Goal: Task Accomplishment & Management: Use online tool/utility

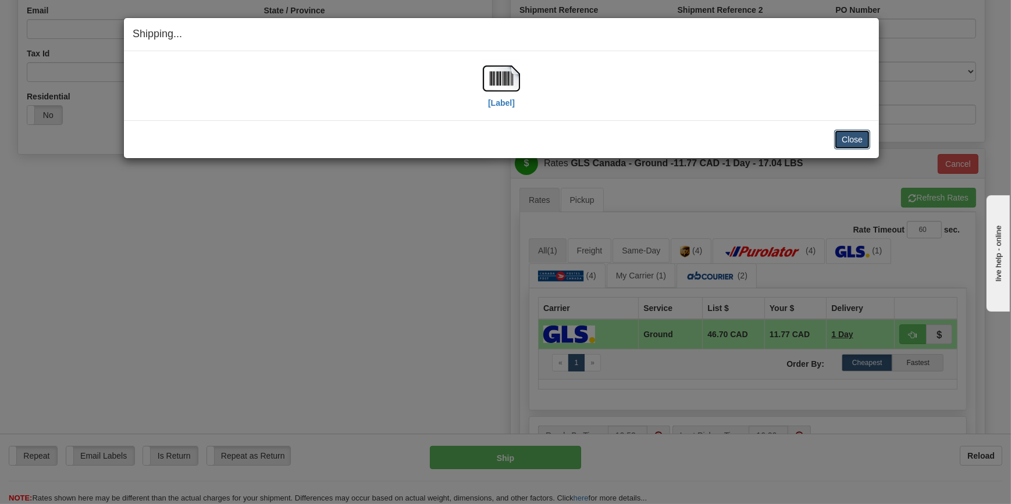
click at [850, 133] on button "Close" at bounding box center [852, 140] width 36 height 20
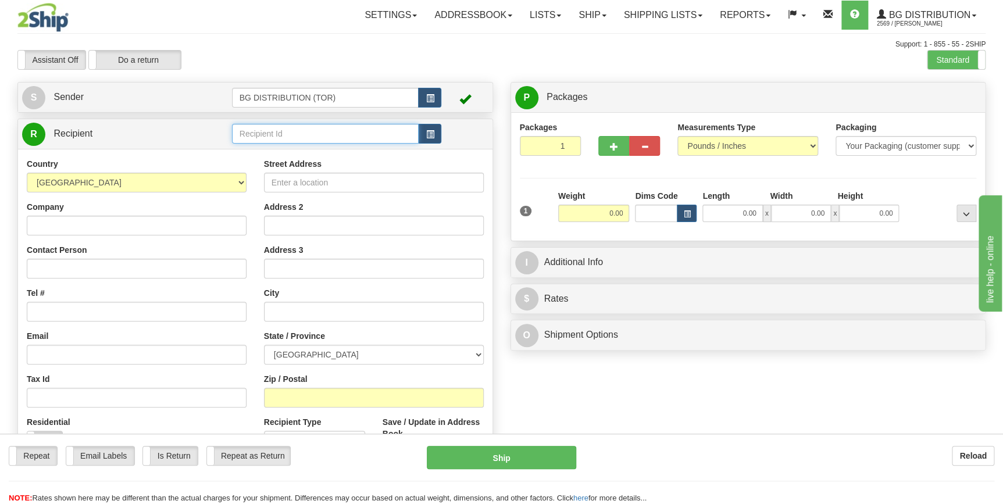
click at [294, 136] on input "text" at bounding box center [325, 134] width 187 height 20
type input "STB"
drag, startPoint x: 288, startPoint y: 131, endPoint x: 190, endPoint y: 122, distance: 98.7
click at [190, 122] on tr "R Recipient STB" at bounding box center [255, 134] width 467 height 24
type input "T"
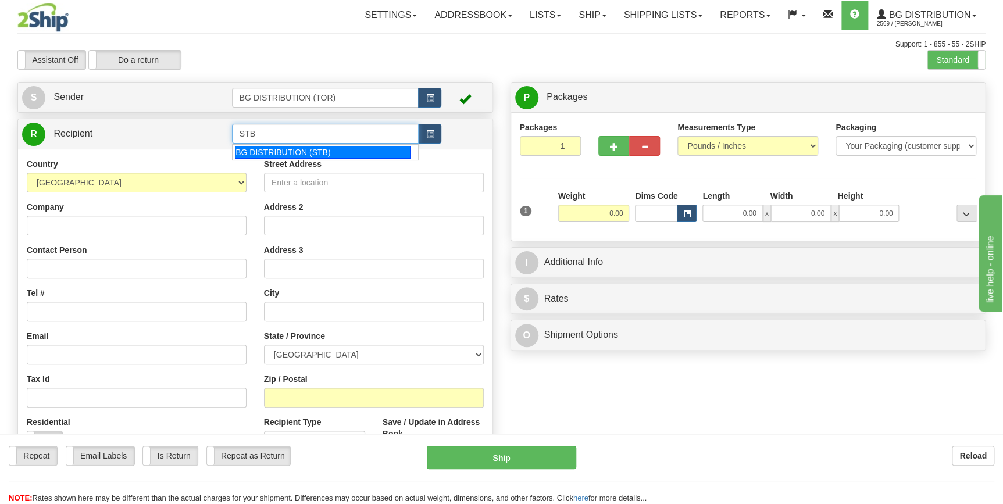
click at [299, 149] on div "BG DISTRIBUTION (STB)" at bounding box center [323, 152] width 176 height 13
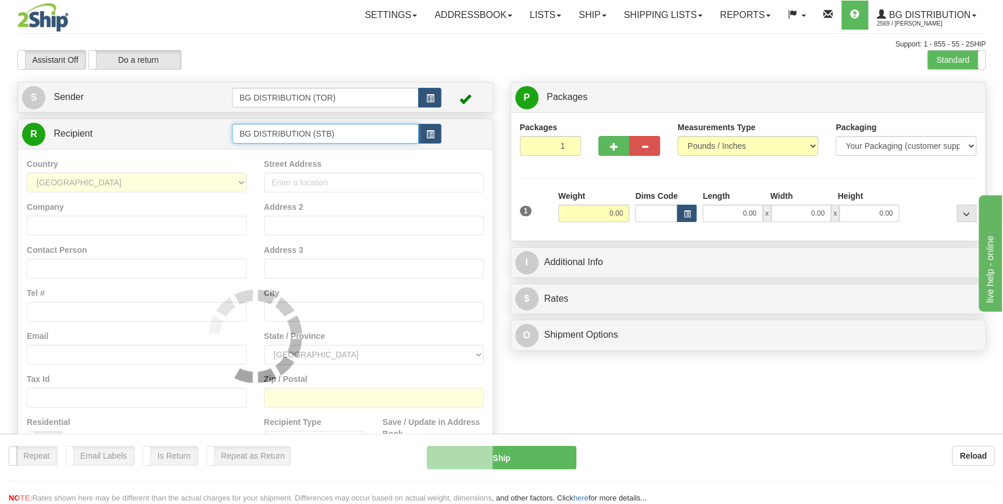
type input "BG DISTRIBUTION (STB)"
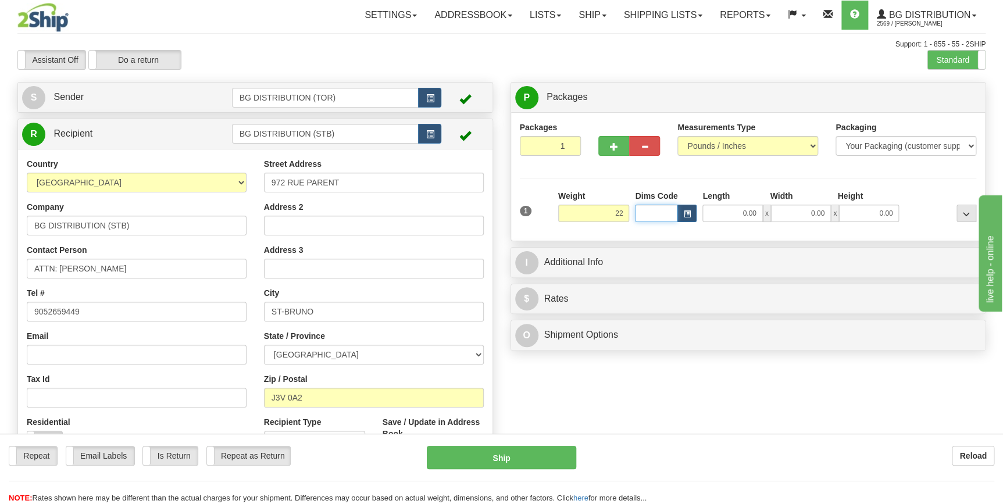
type input "22.00"
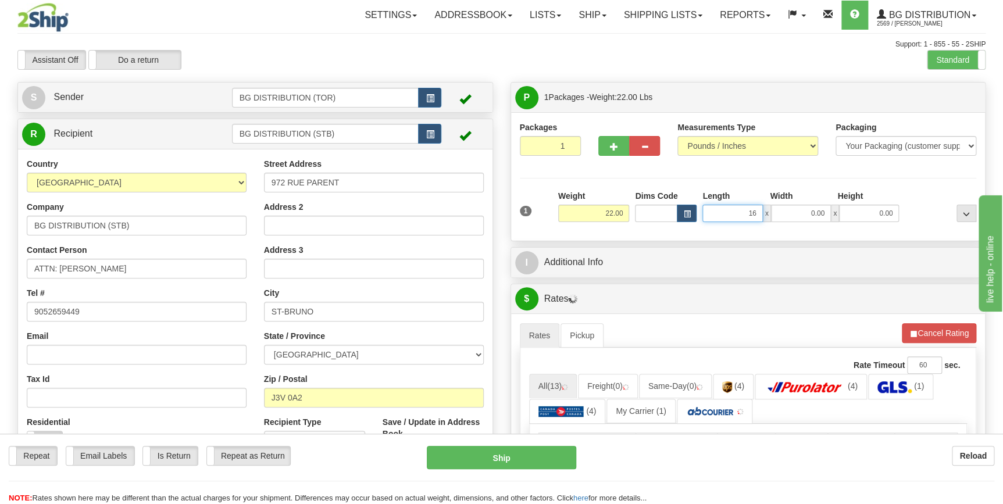
type input "16.00"
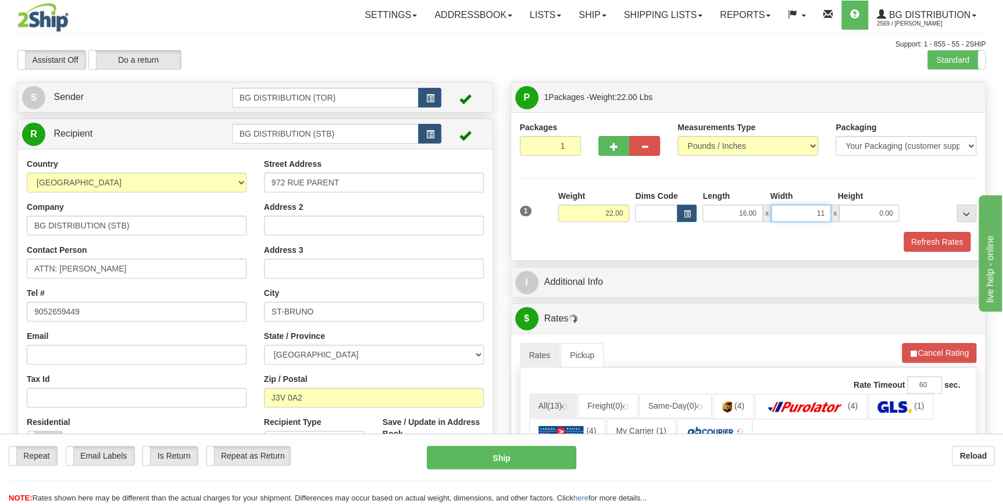
type input "11.00"
type input "10.00"
click at [612, 149] on span "button" at bounding box center [614, 147] width 8 height 8
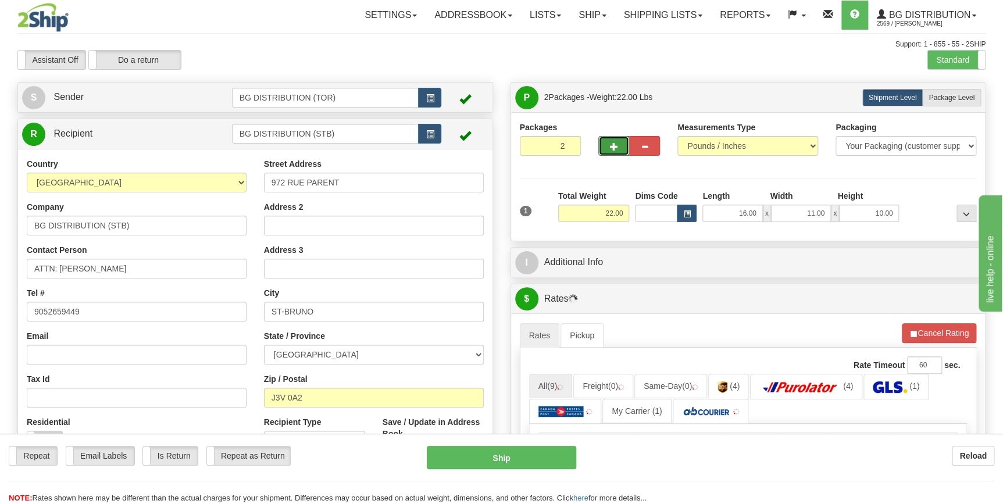
click at [616, 145] on span "button" at bounding box center [614, 147] width 8 height 8
type input "3"
click at [942, 103] on label "Package Level Pack.." at bounding box center [952, 97] width 59 height 17
radio input "true"
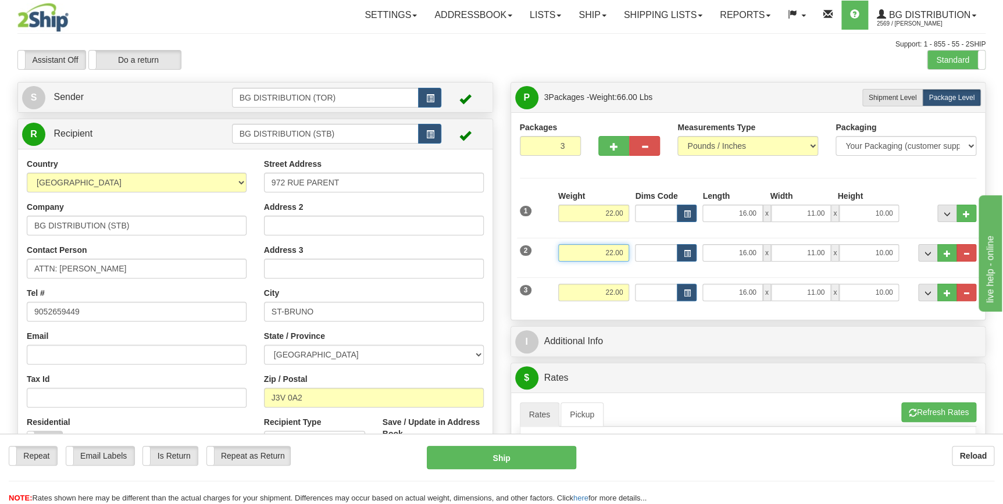
drag, startPoint x: 604, startPoint y: 247, endPoint x: 642, endPoint y: 253, distance: 38.3
click at [642, 253] on div "2 Weight 22.00 Dims Code Length Width Height" at bounding box center [748, 251] width 463 height 39
type input "29.00"
click at [717, 248] on input "16.00" at bounding box center [733, 252] width 60 height 17
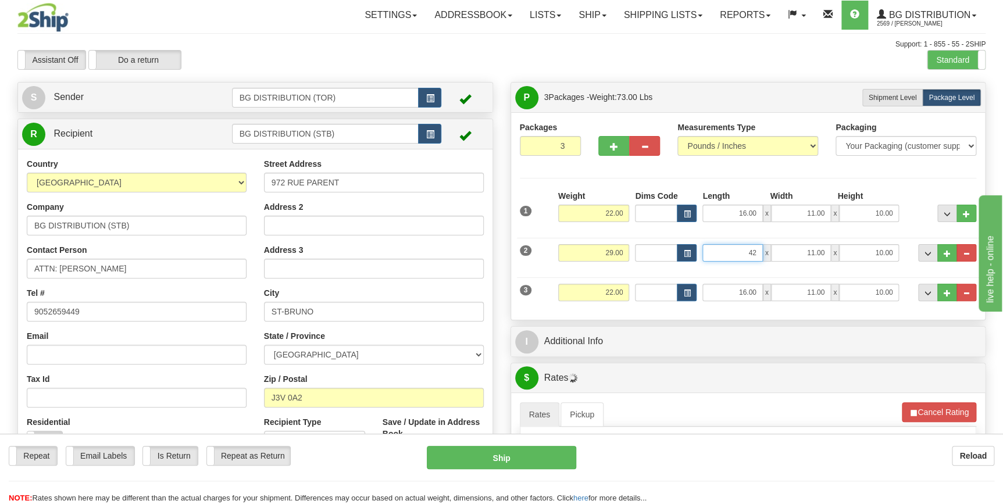
type input "42.00"
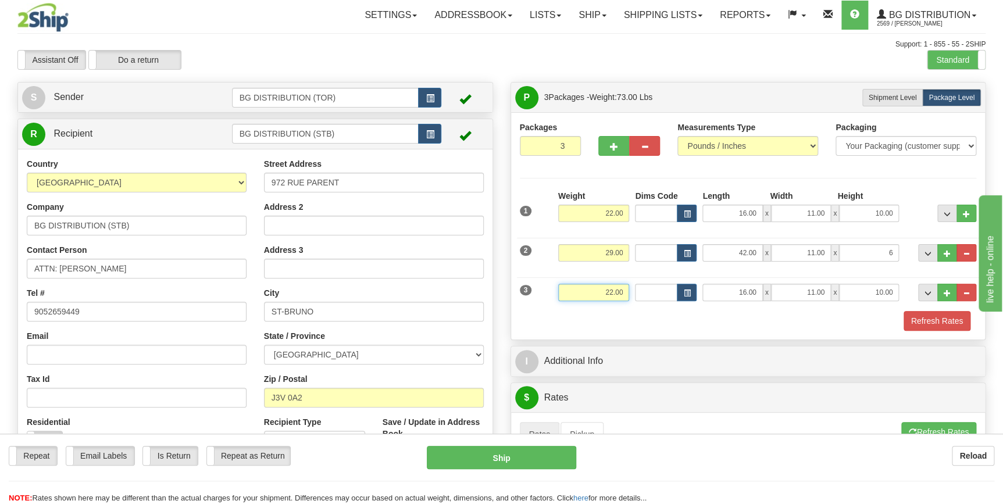
type input "6.00"
click at [606, 285] on input "22.00" at bounding box center [594, 292] width 72 height 17
type input "40.00"
type input "43.00"
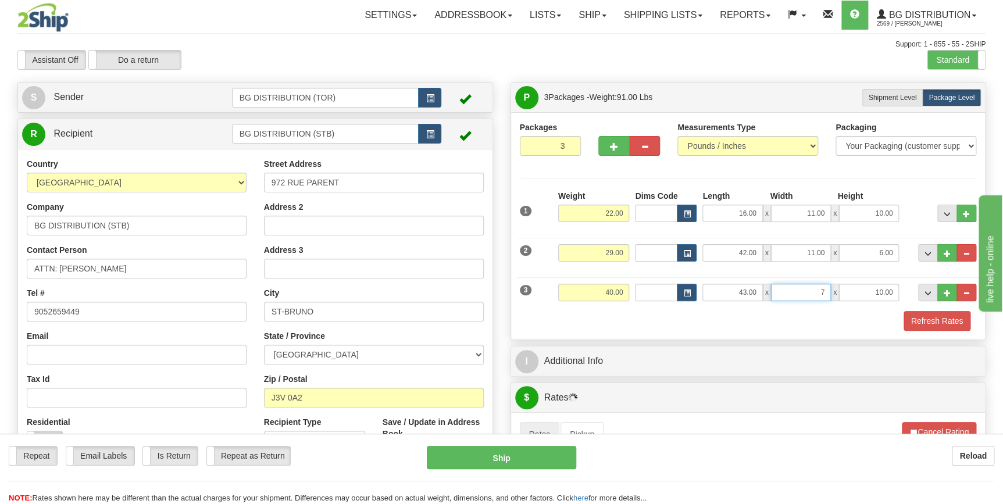
type input "7.00"
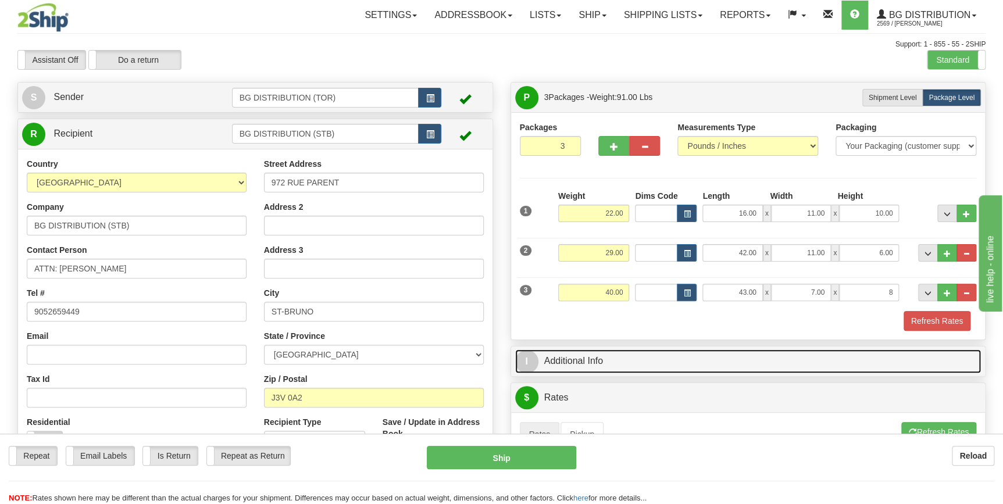
type input "8.00"
click at [868, 372] on link "I Additional Info" at bounding box center [748, 362] width 467 height 24
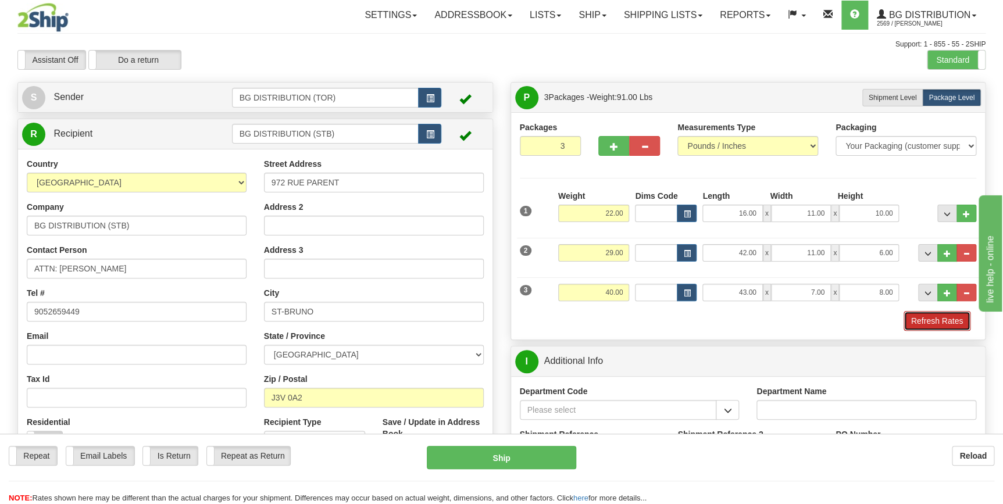
click at [935, 325] on button "Refresh Rates" at bounding box center [937, 321] width 67 height 20
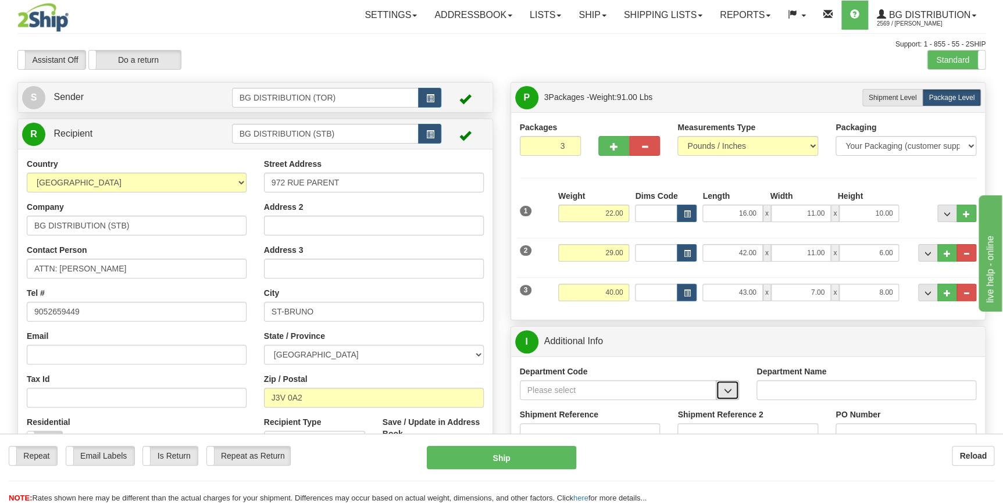
click at [721, 391] on button "button" at bounding box center [727, 390] width 23 height 20
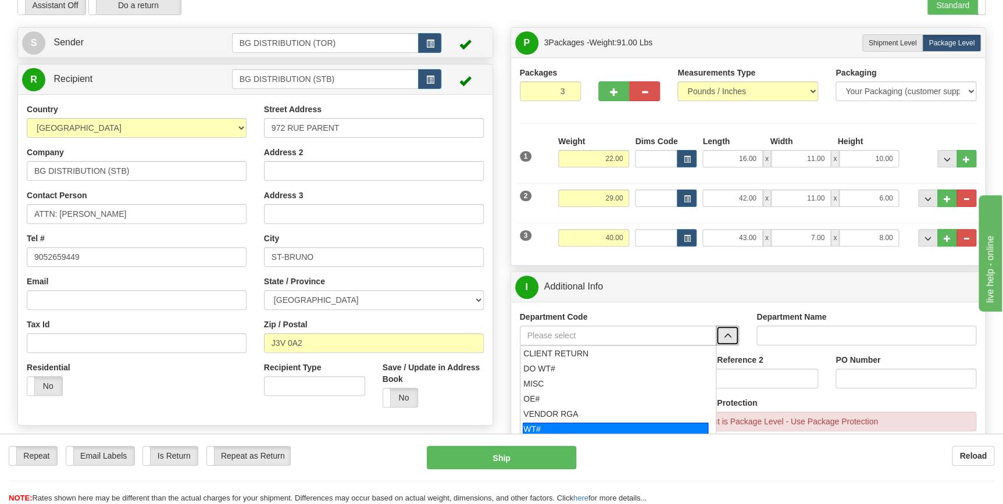
scroll to position [105, 0]
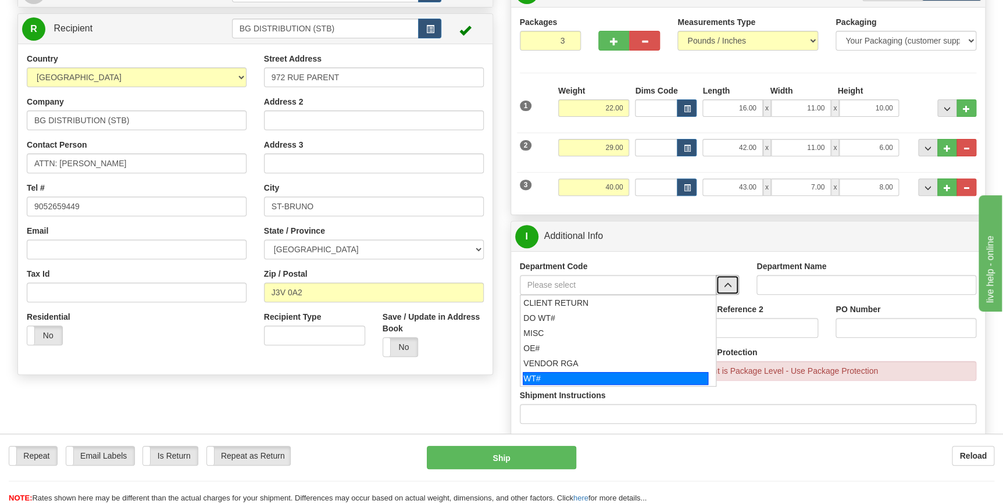
click at [641, 373] on div "WT#" at bounding box center [616, 378] width 186 height 13
type input "WT#"
type input "WAREHOUSE TRANSFERS"
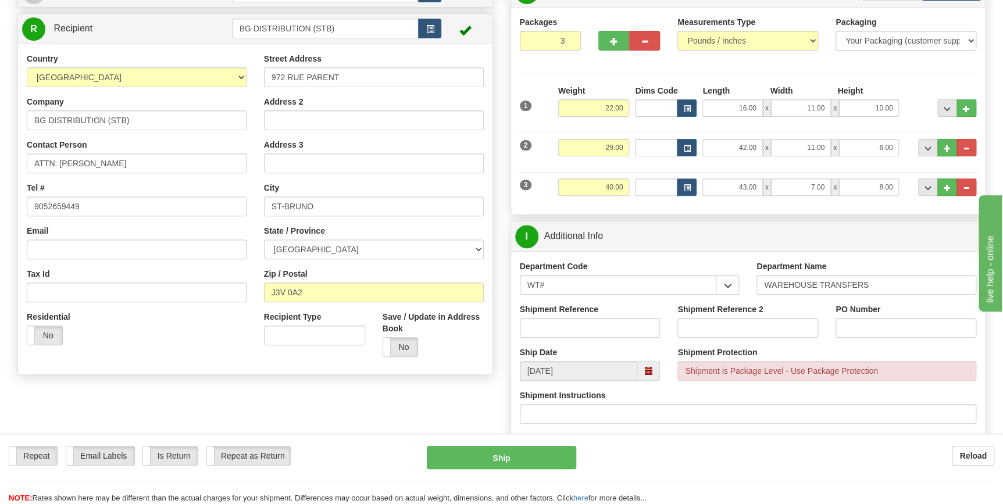
click at [582, 317] on div "Shipment Reference" at bounding box center [590, 321] width 141 height 34
click at [579, 320] on input "Shipment Reference" at bounding box center [590, 328] width 141 height 20
type input "164819-00"
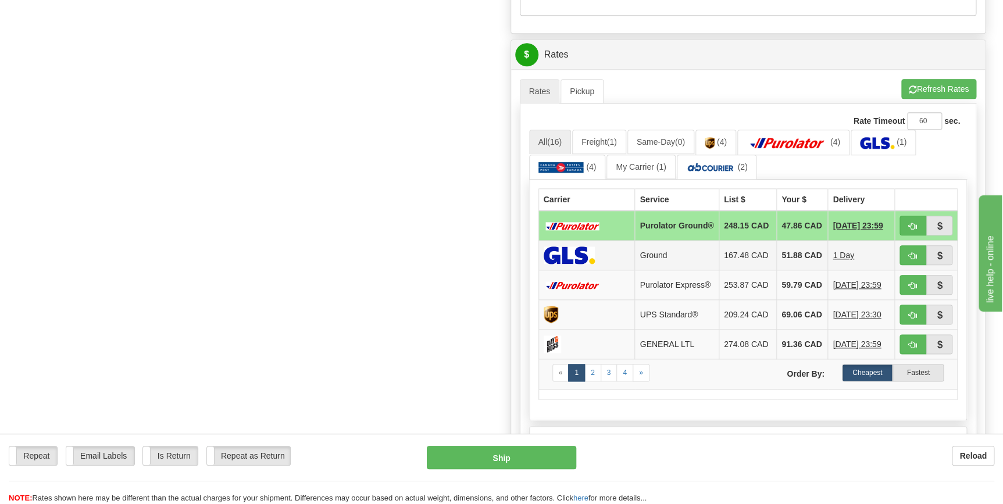
scroll to position [529, 0]
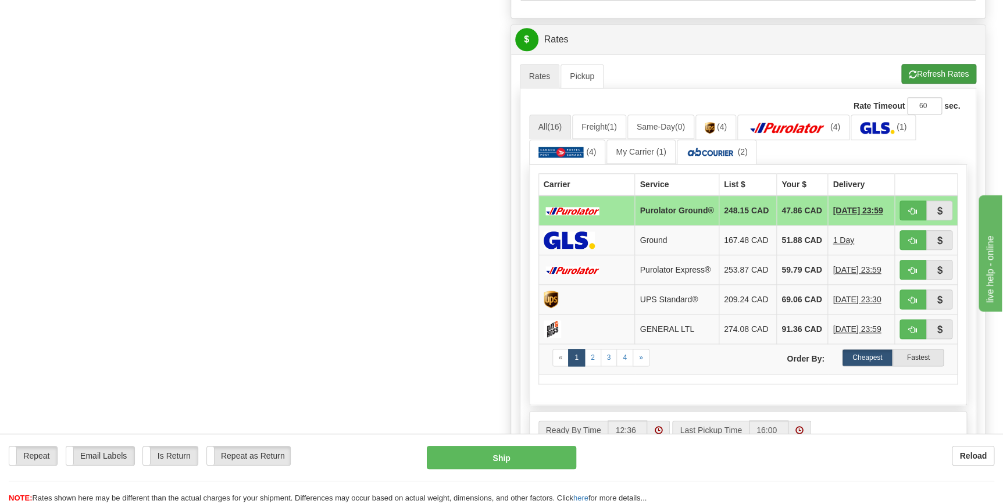
type input "STB"
click at [921, 72] on button "Refresh Rates" at bounding box center [939, 74] width 75 height 20
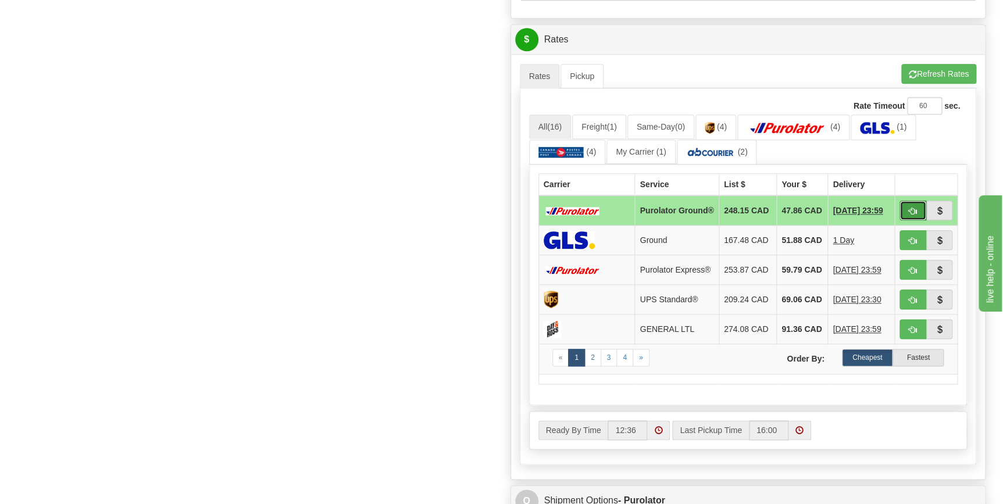
click at [915, 213] on span "button" at bounding box center [913, 212] width 8 height 8
type input "260"
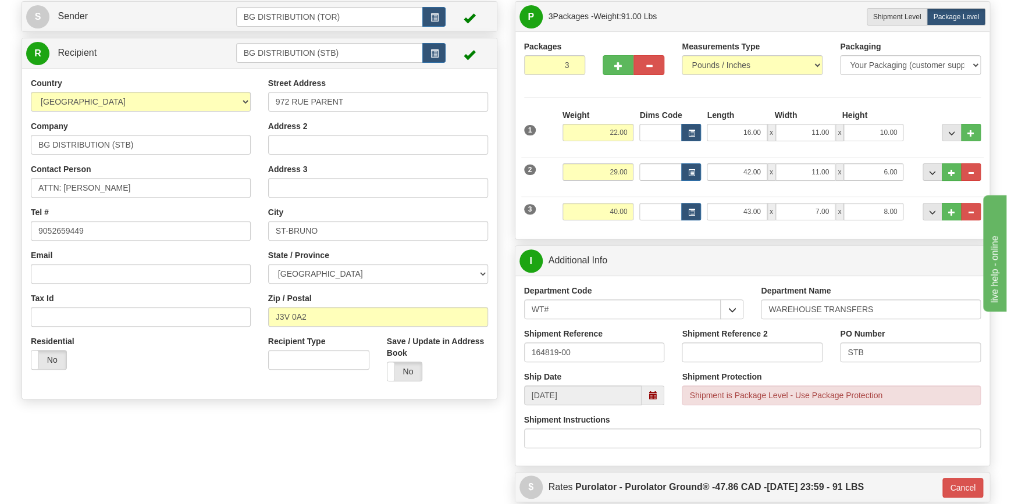
scroll to position [68, 0]
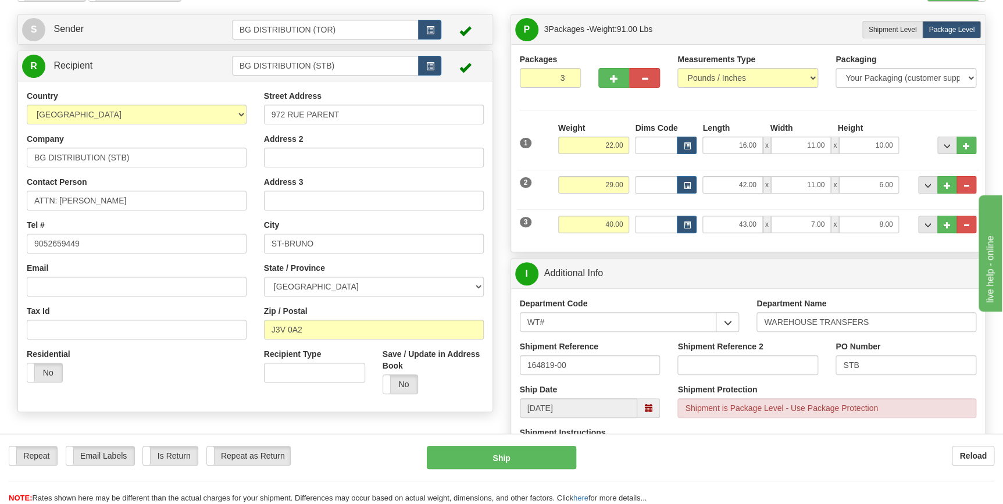
click at [529, 436] on div "Repeat Repeat Email Labels Email Labels Edit Is Return Is Return Repeat as Retu…" at bounding box center [501, 469] width 1003 height 70
click at [529, 451] on button "Ship" at bounding box center [501, 457] width 149 height 23
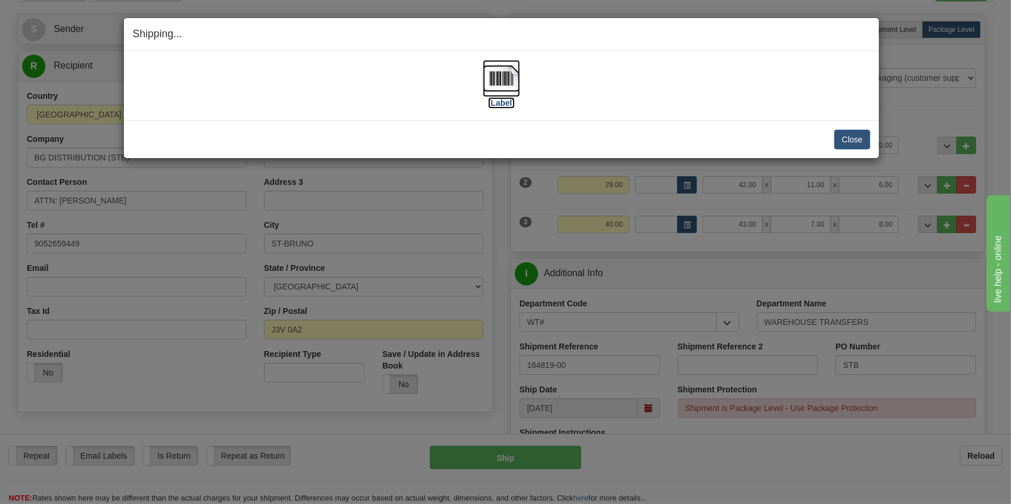
click at [505, 104] on label "[Label]" at bounding box center [501, 103] width 27 height 12
click at [850, 139] on button "Close" at bounding box center [852, 140] width 36 height 20
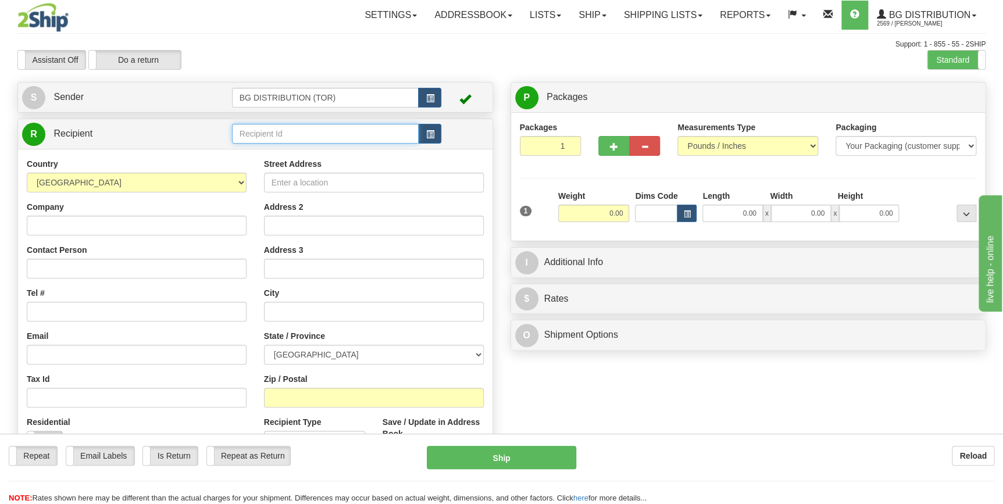
click at [286, 139] on input "text" at bounding box center [325, 134] width 187 height 20
click at [292, 151] on div "BG DISTRIBUTION (WIN)" at bounding box center [323, 152] width 176 height 13
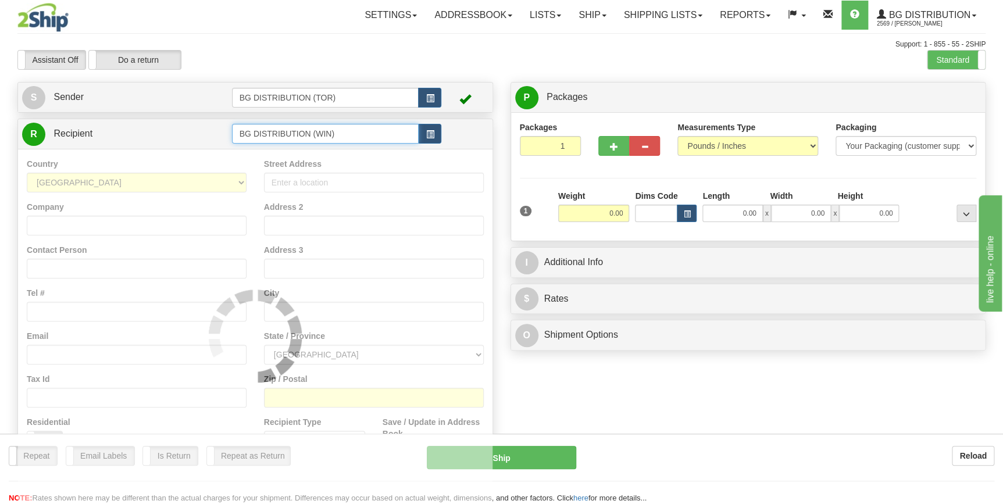
type input "BG DISTRIBUTION (WIN)"
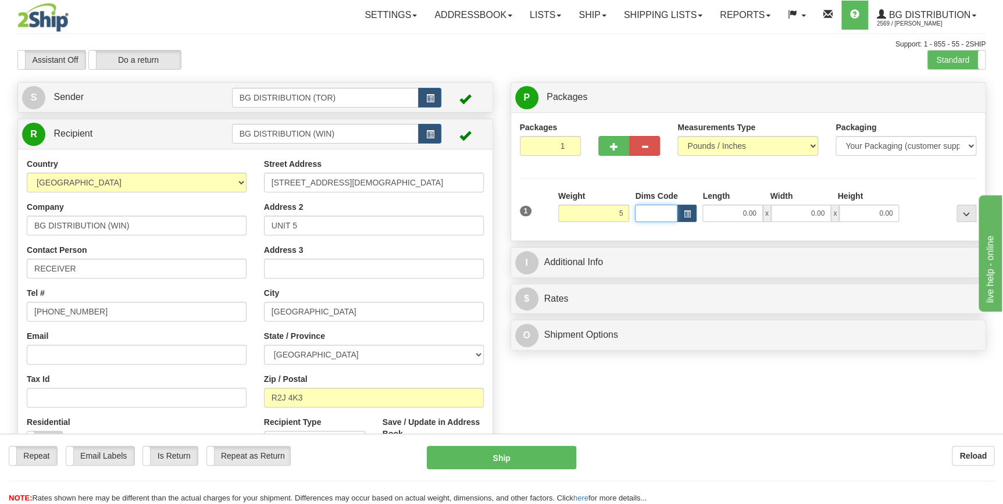
type input "5.00"
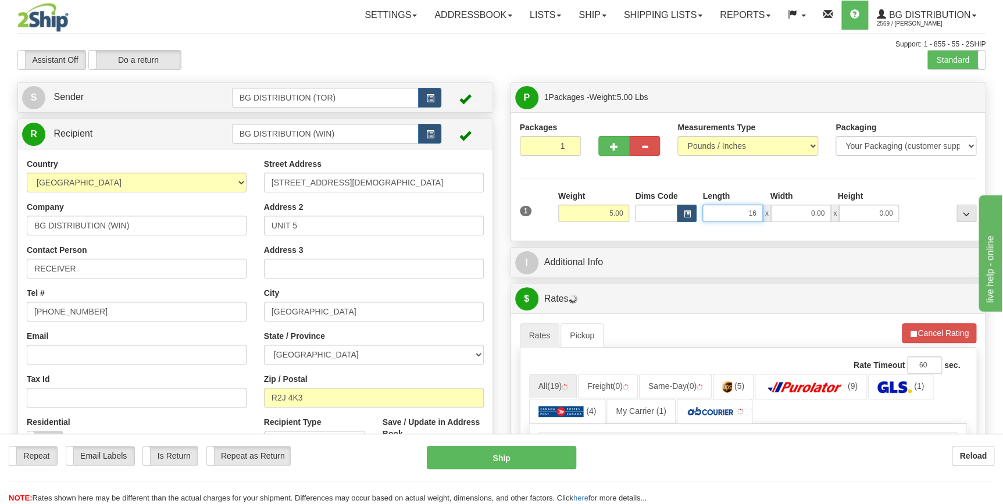
type input "16.00"
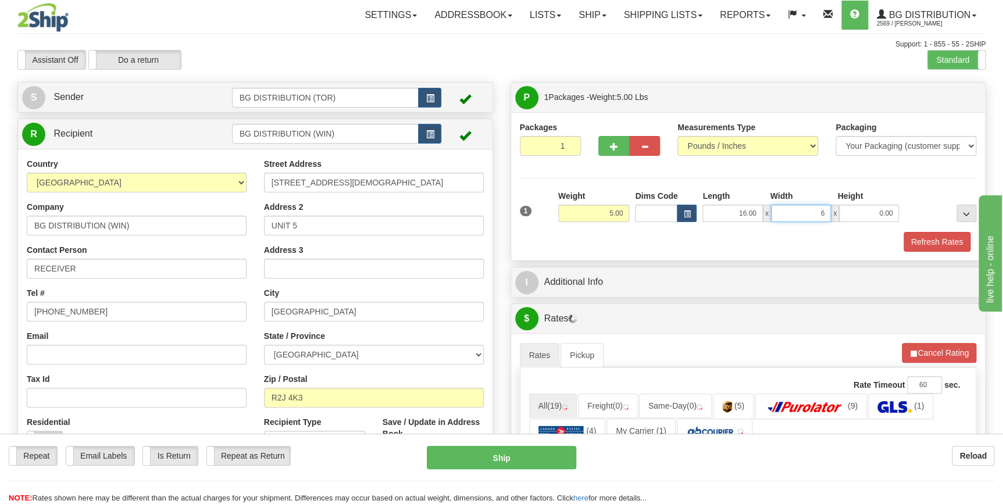
type input "6.00"
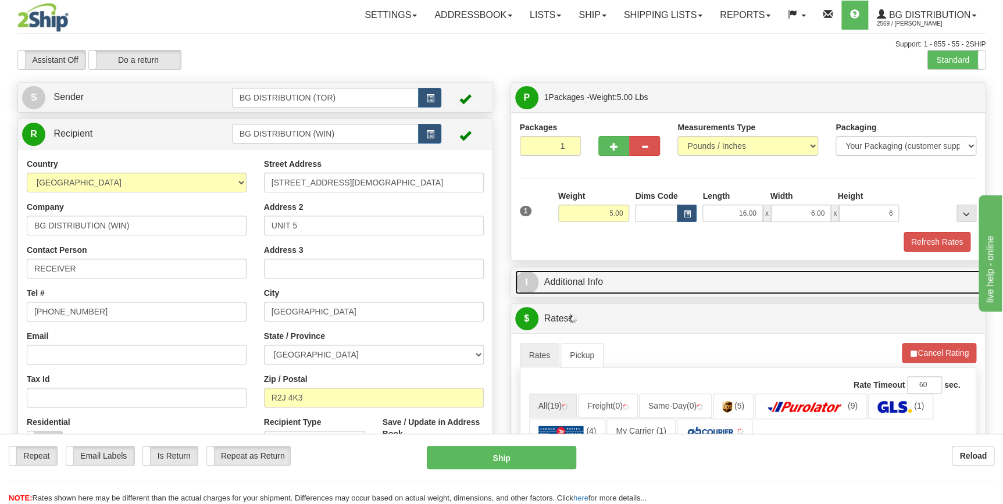
type input "6.00"
click at [634, 290] on link "I Additional Info" at bounding box center [748, 282] width 467 height 24
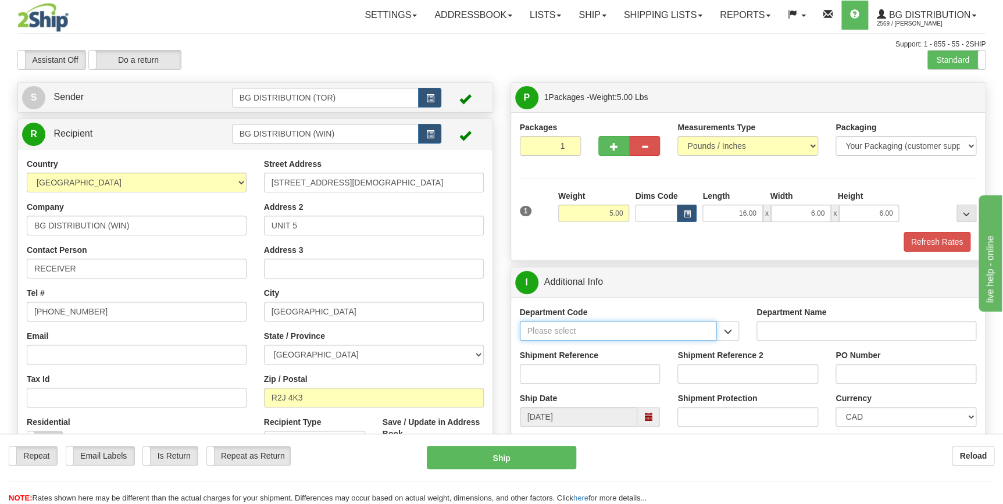
click at [621, 333] on input "Department Code" at bounding box center [618, 331] width 197 height 20
click at [608, 364] on div "WT#" at bounding box center [616, 364] width 186 height 13
type input "WT#"
type input "WAREHOUSE TRANSFERS"
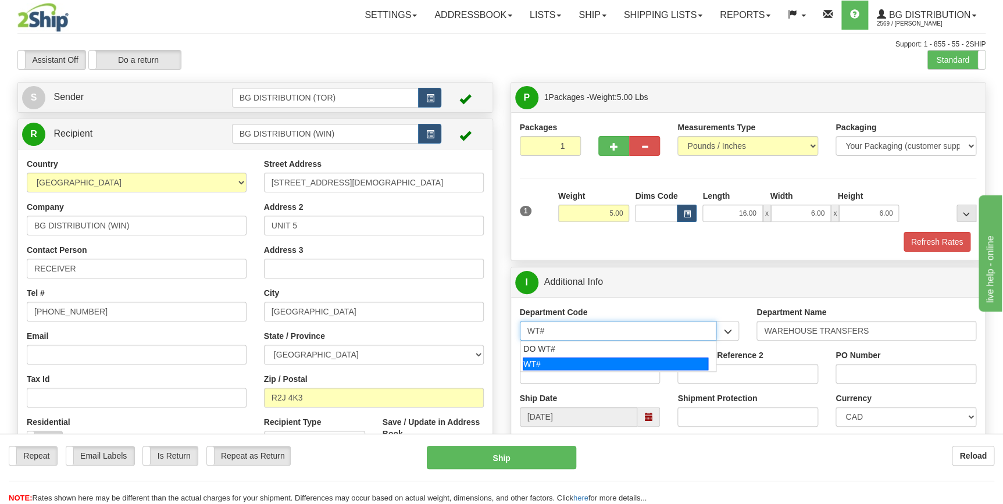
type input "WT#"
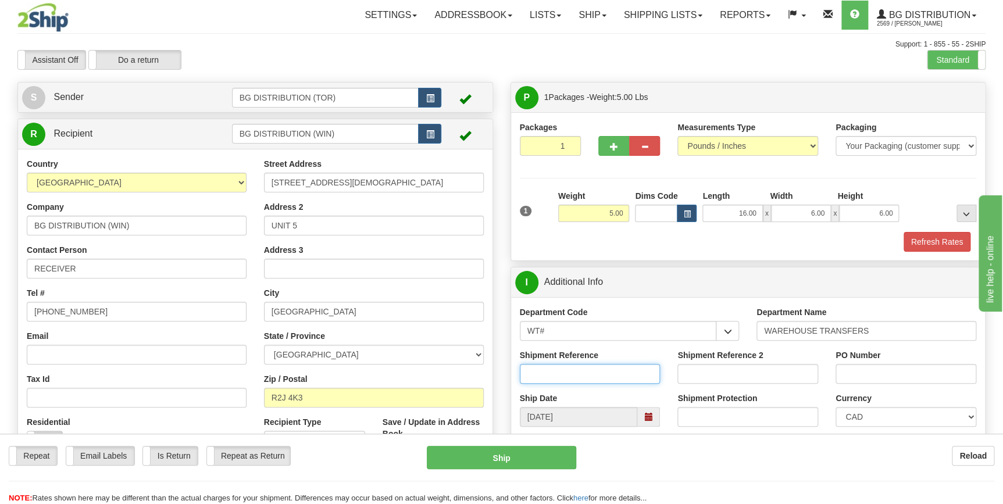
click at [605, 373] on input "Shipment Reference" at bounding box center [590, 374] width 141 height 20
type input "164924-00"
click at [900, 379] on input "PO Number" at bounding box center [906, 374] width 141 height 20
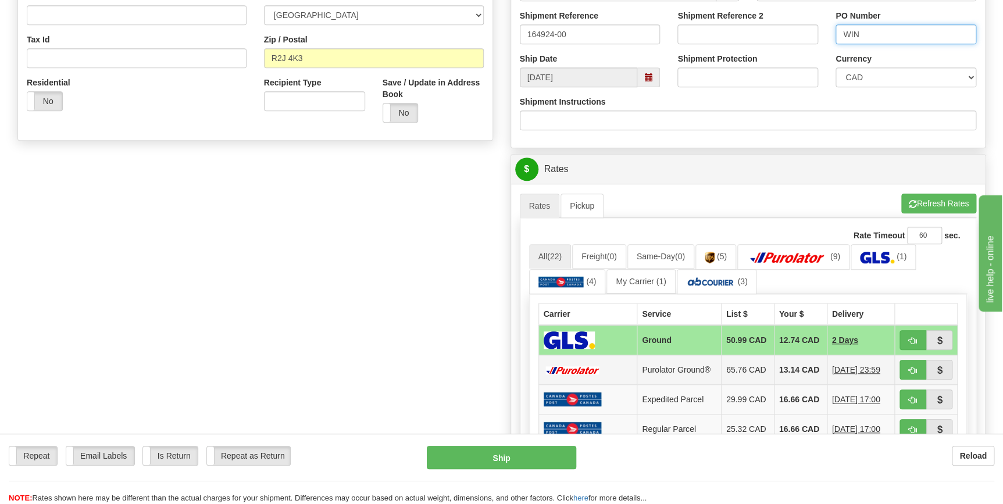
scroll to position [476, 0]
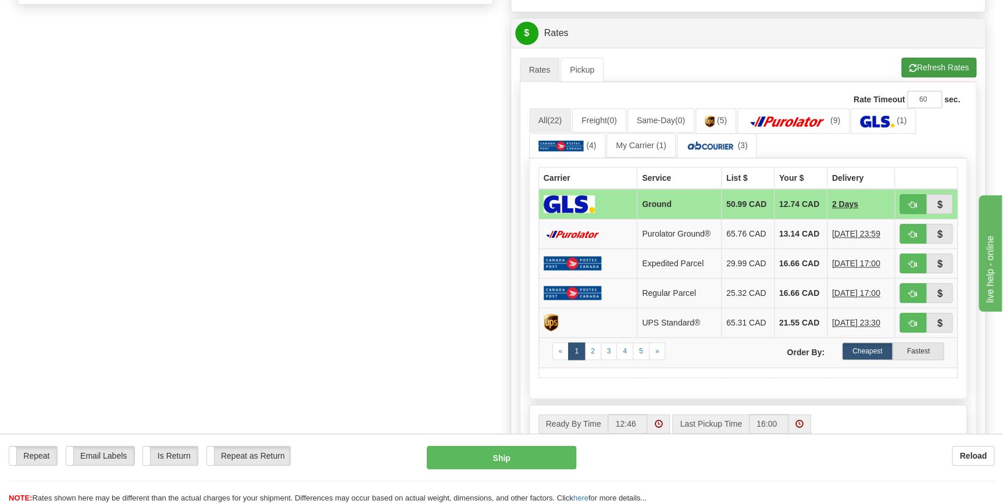
type input "WIN"
click at [923, 66] on button "Refresh Rates" at bounding box center [939, 68] width 75 height 20
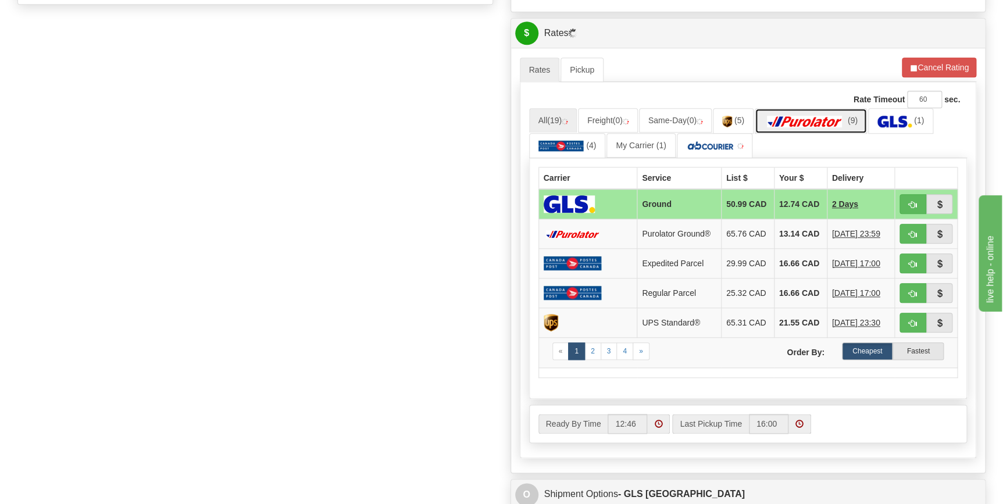
click at [828, 122] on img at bounding box center [804, 122] width 81 height 12
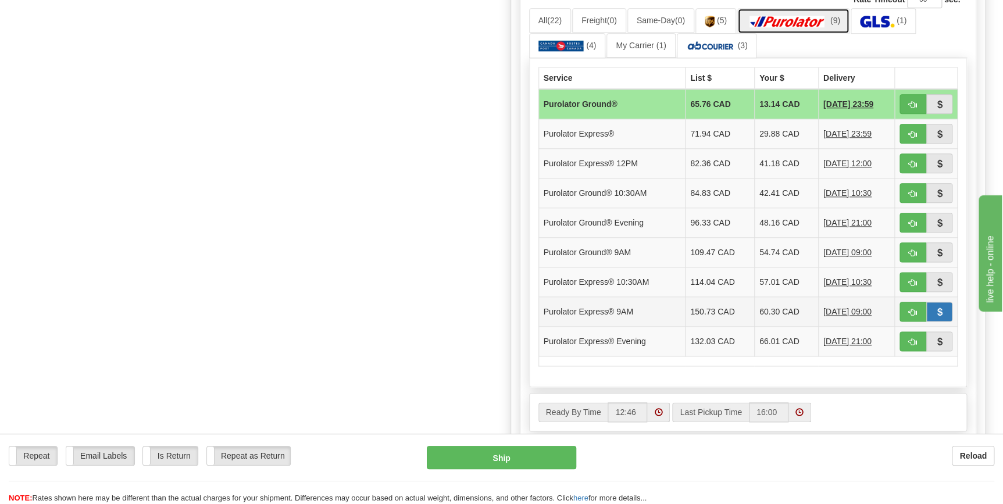
scroll to position [582, 0]
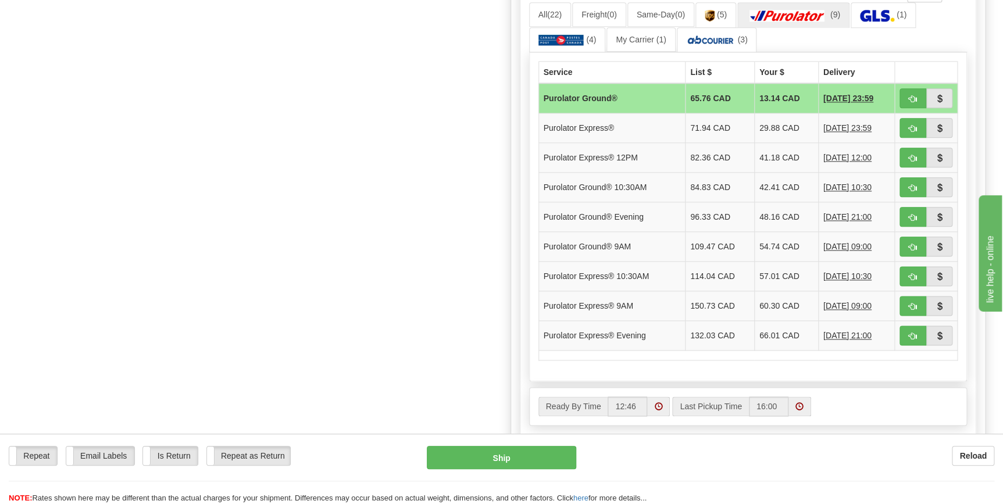
click at [911, 125] on span "button" at bounding box center [913, 129] width 8 height 8
type input "202"
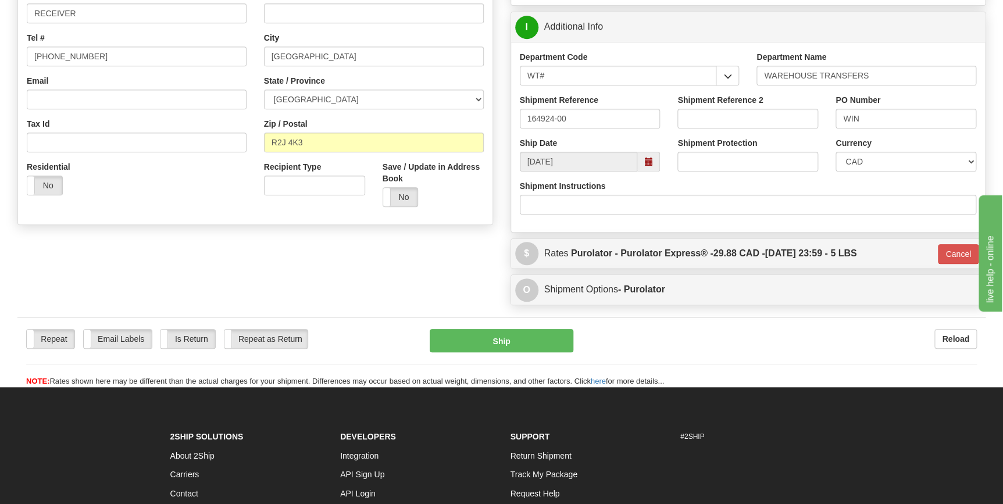
scroll to position [264, 0]
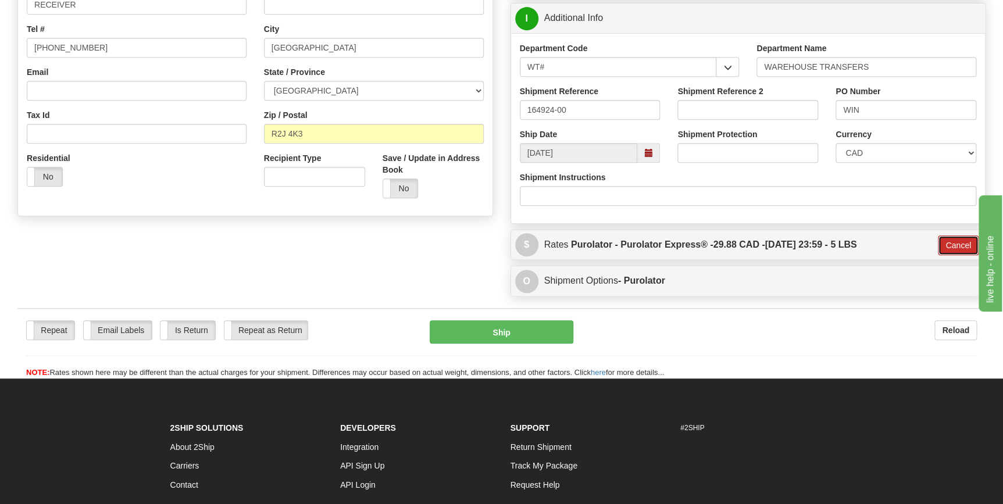
click at [954, 246] on button "Cancel" at bounding box center [958, 246] width 41 height 20
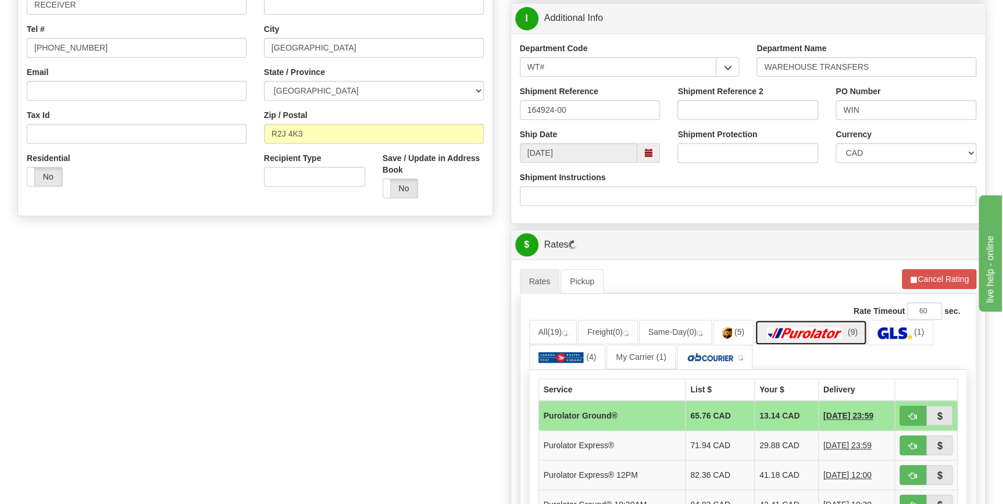
click at [825, 329] on img at bounding box center [804, 333] width 81 height 12
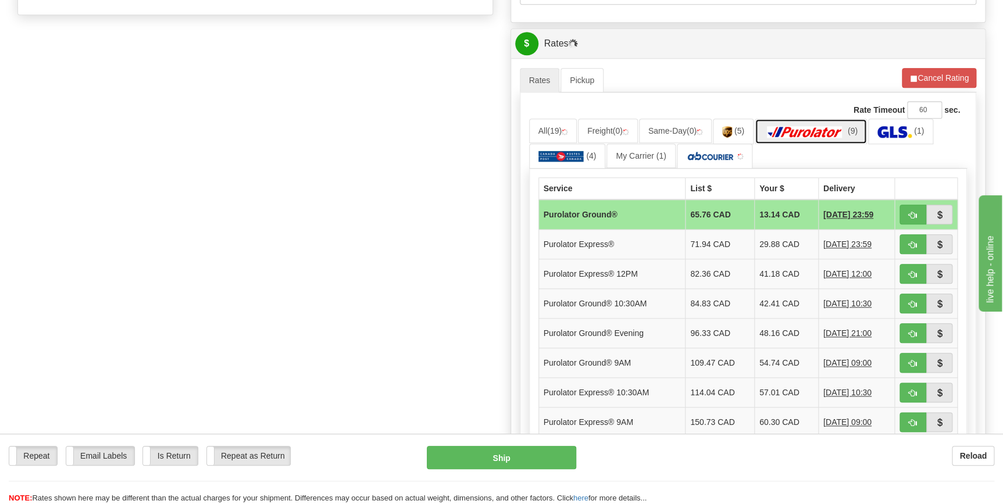
scroll to position [476, 0]
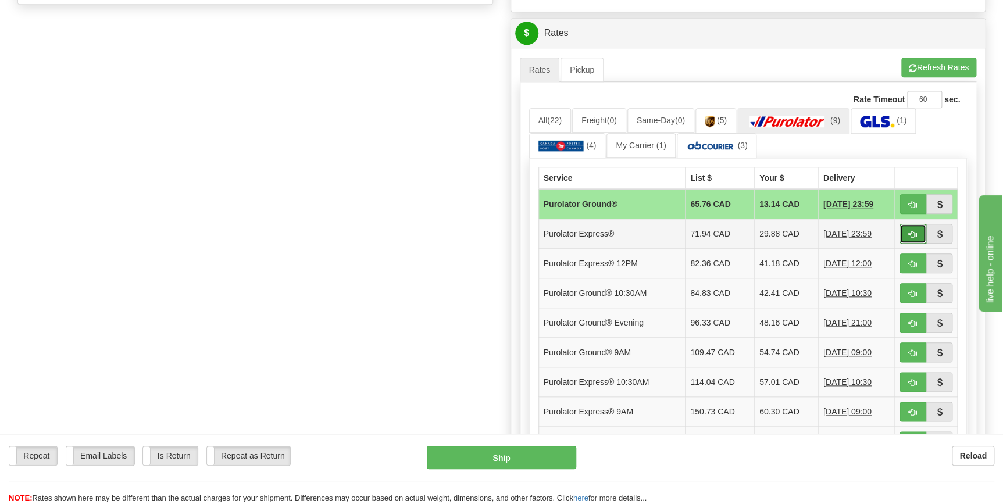
click at [914, 232] on span "button" at bounding box center [913, 235] width 8 height 8
type input "202"
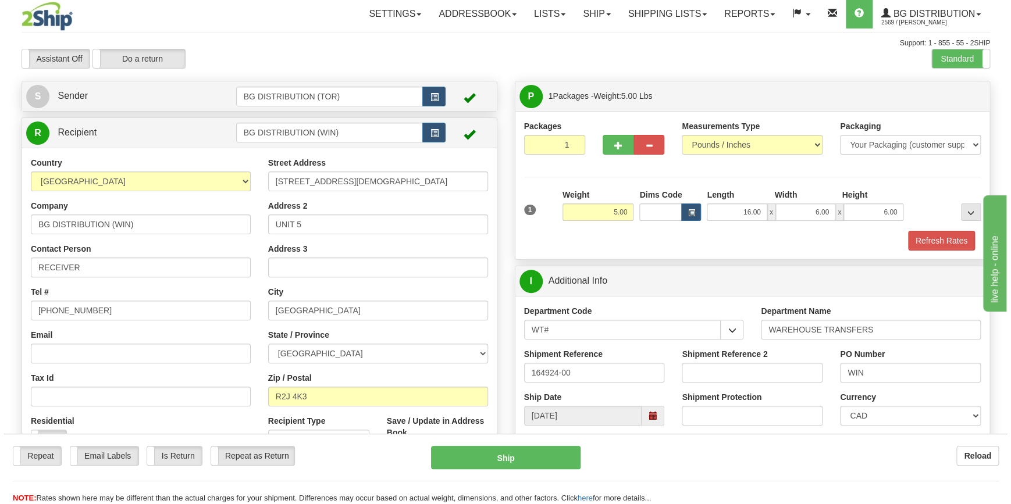
scroll to position [0, 0]
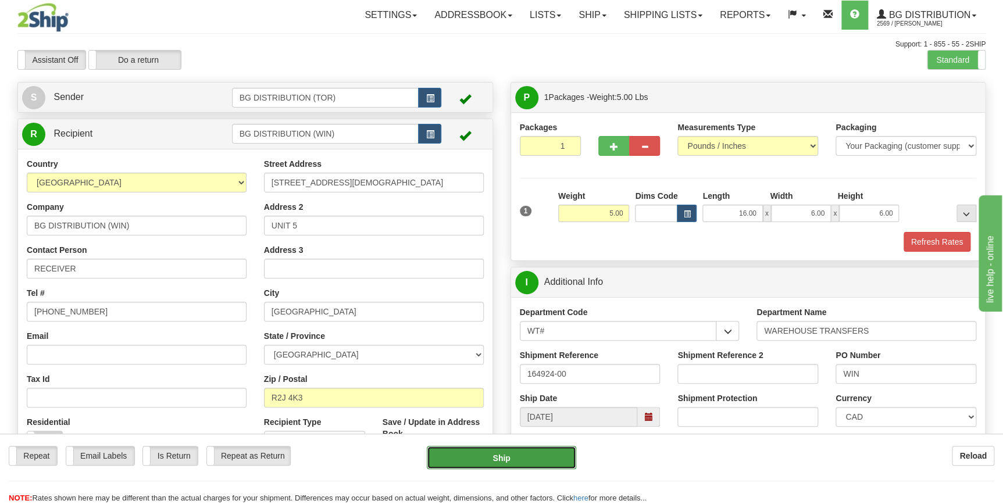
click at [511, 460] on button "Ship" at bounding box center [501, 457] width 149 height 23
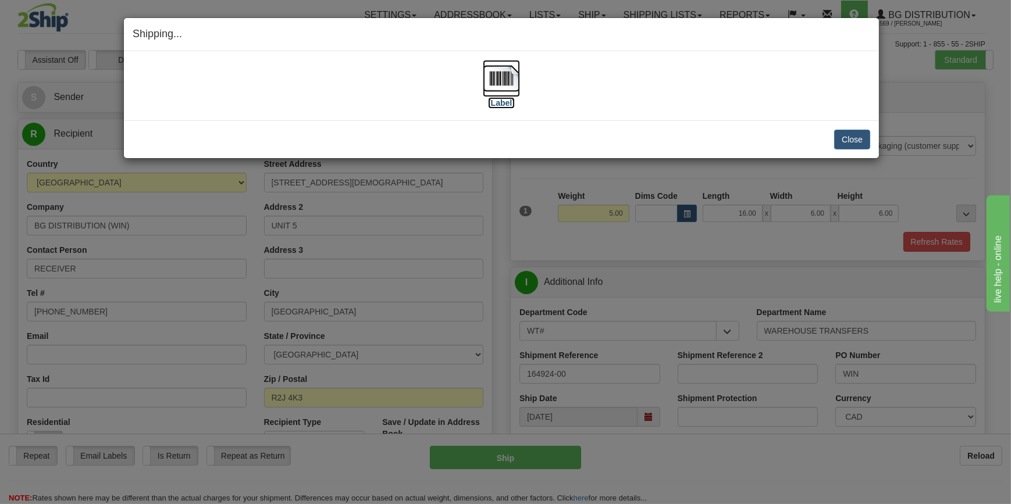
click at [501, 102] on label "[Label]" at bounding box center [501, 103] width 27 height 12
click at [862, 133] on button "Close" at bounding box center [852, 140] width 36 height 20
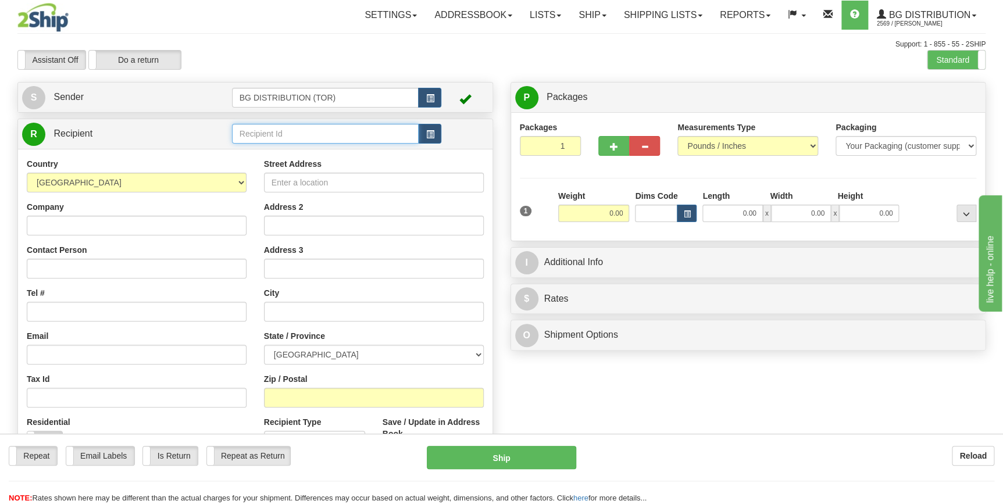
click at [267, 131] on input "text" at bounding box center [325, 134] width 187 height 20
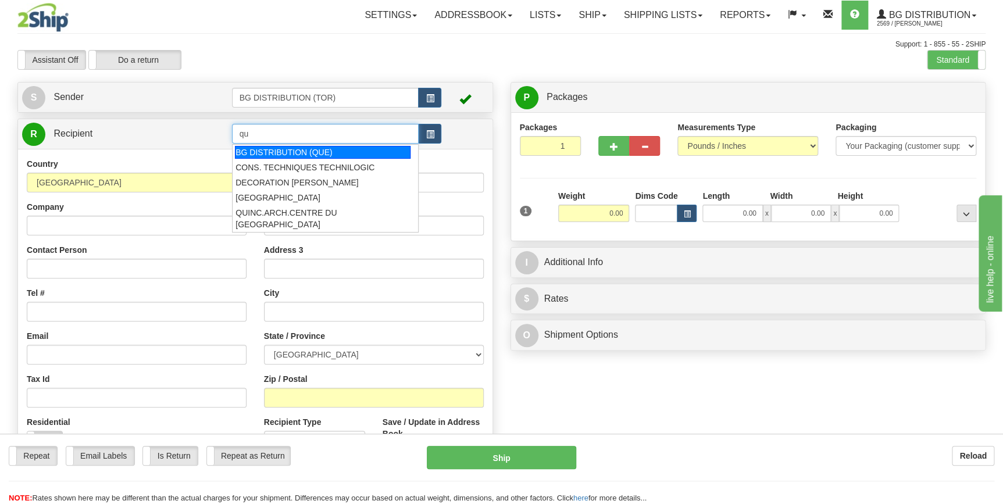
click at [295, 152] on div "BG DISTRIBUTION (QUE)" at bounding box center [323, 152] width 176 height 13
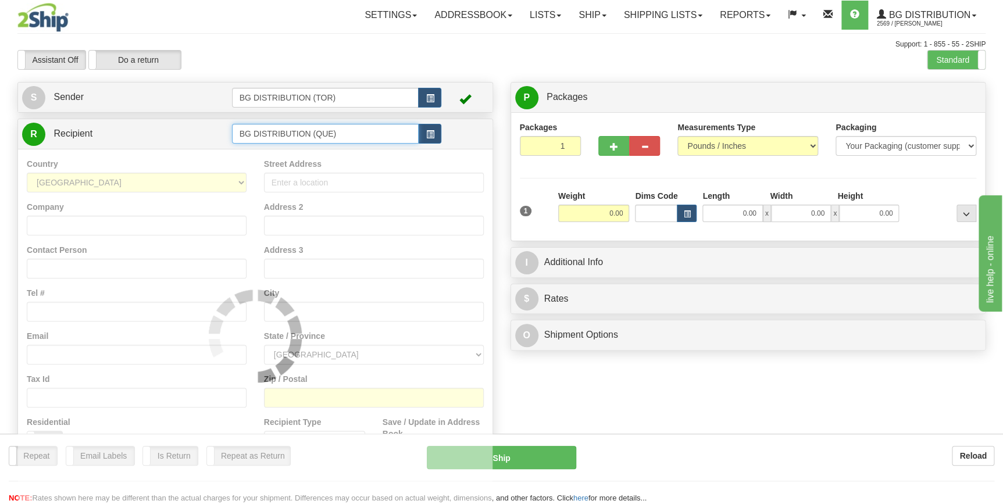
type input "BG DISTRIBUTION (QUE)"
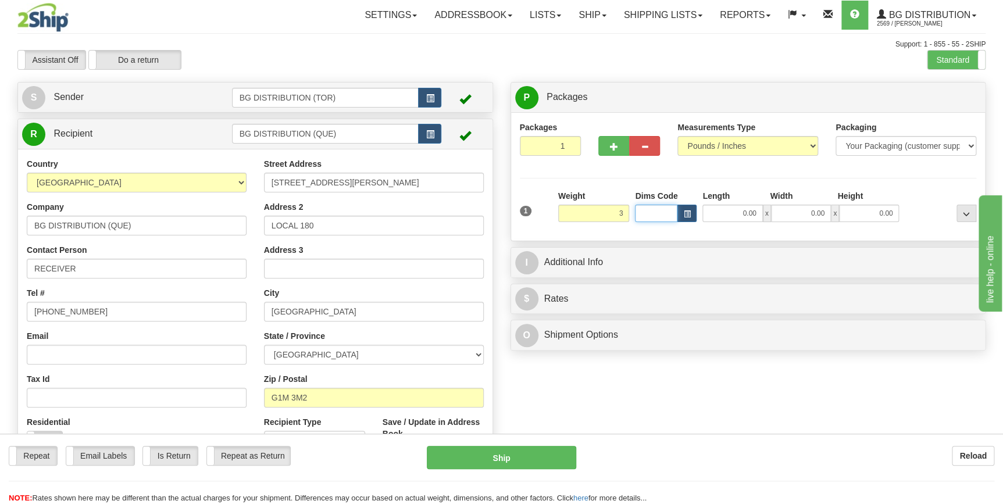
type input "3.00"
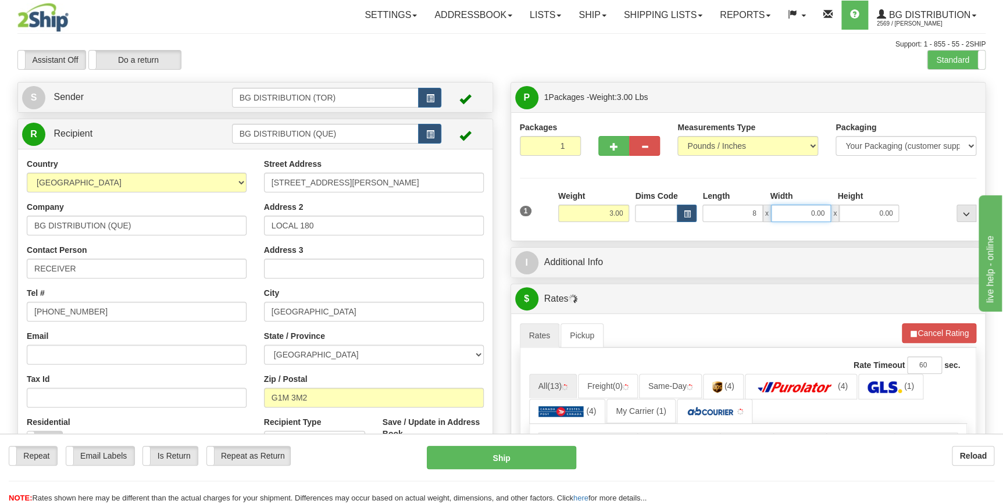
type input "8.00"
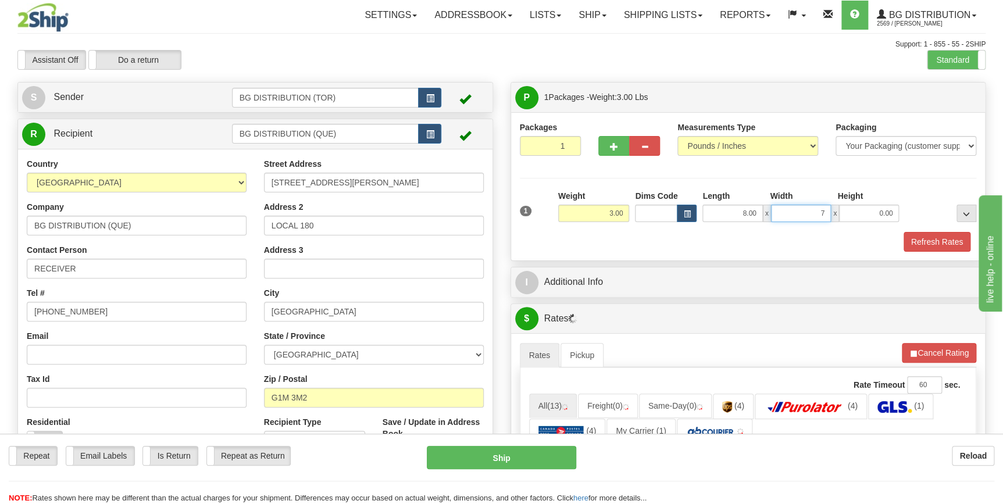
type input "7.00"
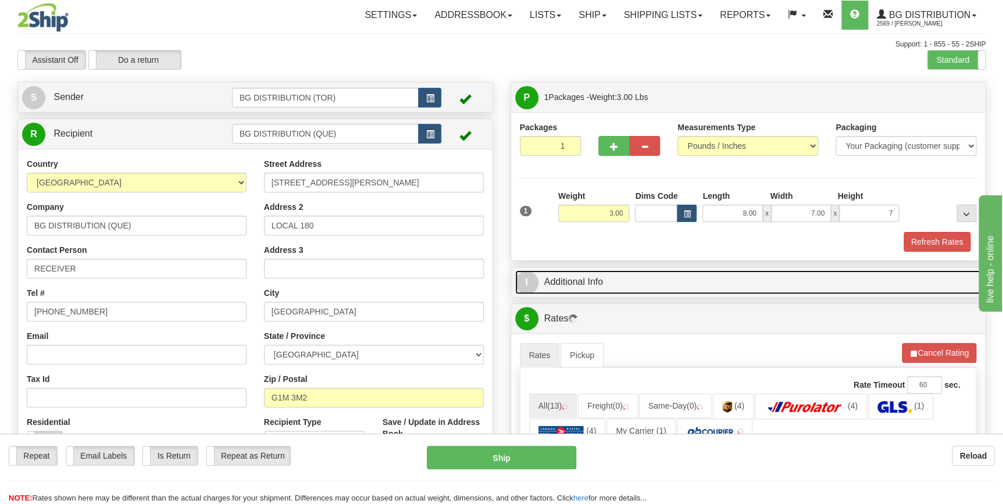
type input "7.00"
click at [575, 280] on link "I Additional Info" at bounding box center [748, 282] width 467 height 24
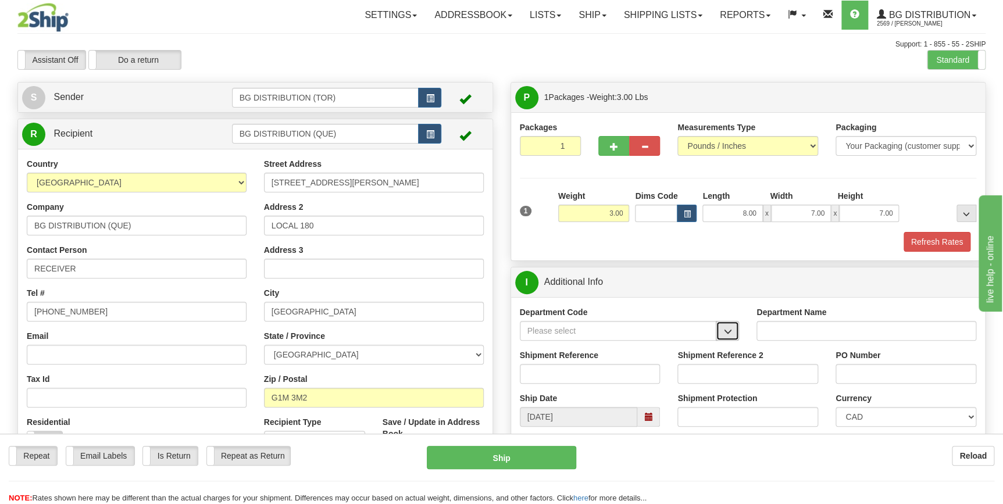
click at [722, 336] on button "button" at bounding box center [727, 331] width 23 height 20
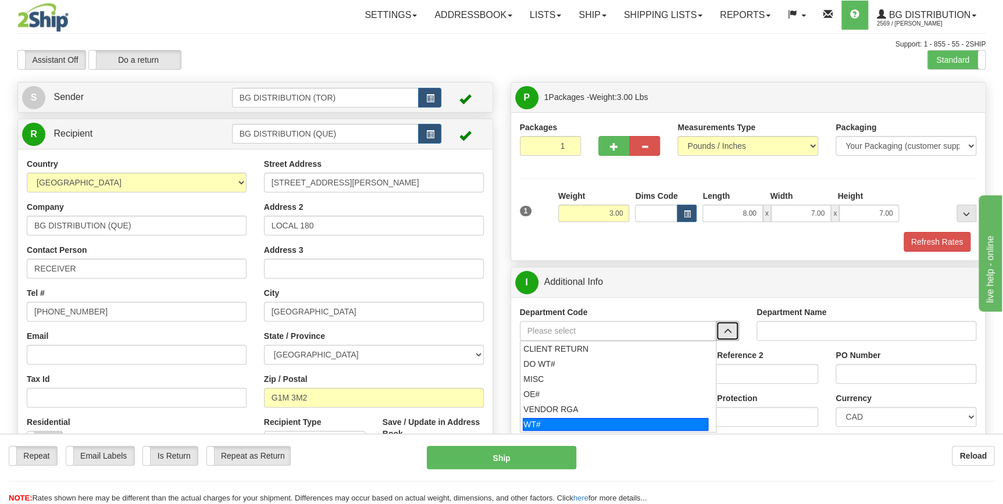
click at [634, 422] on div "WT#" at bounding box center [616, 424] width 186 height 13
type input "WT#"
type input "WAREHOUSE TRANSFERS"
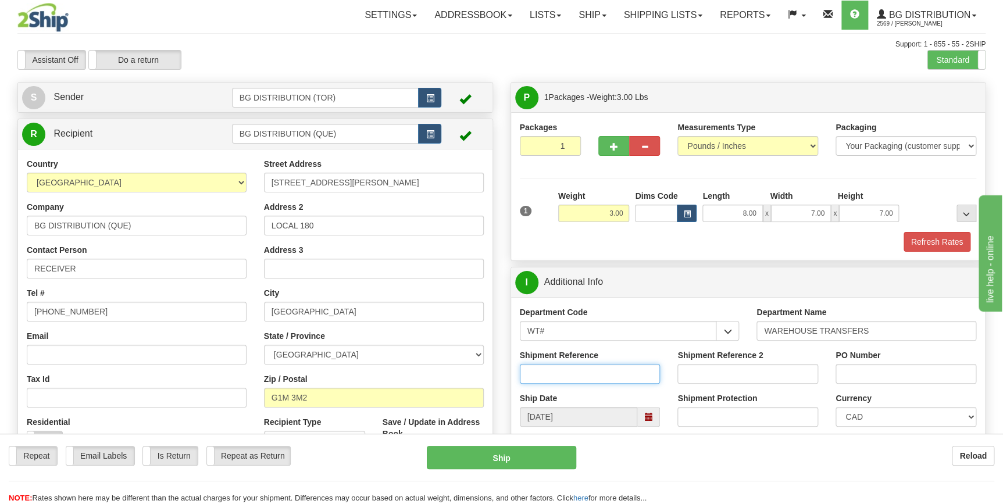
click at [599, 372] on input "Shipment Reference" at bounding box center [590, 374] width 141 height 20
type input "164947-00"
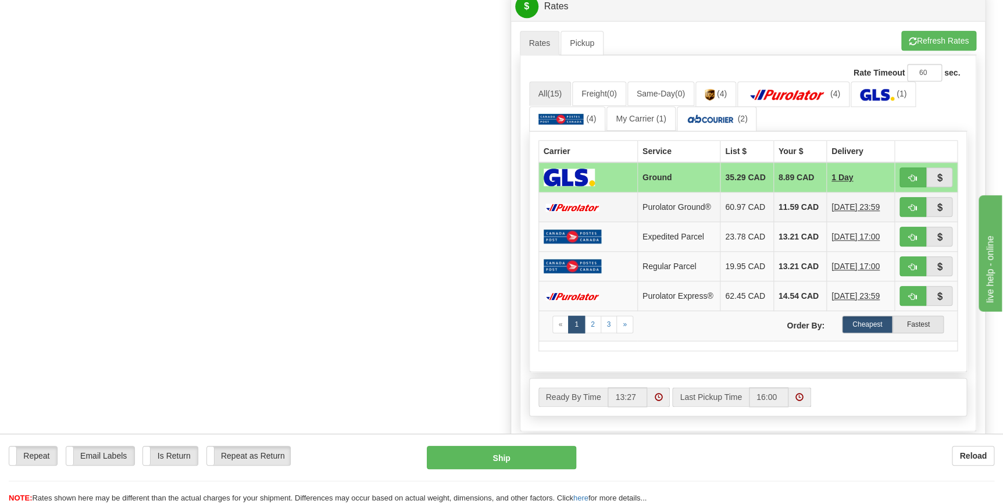
scroll to position [529, 0]
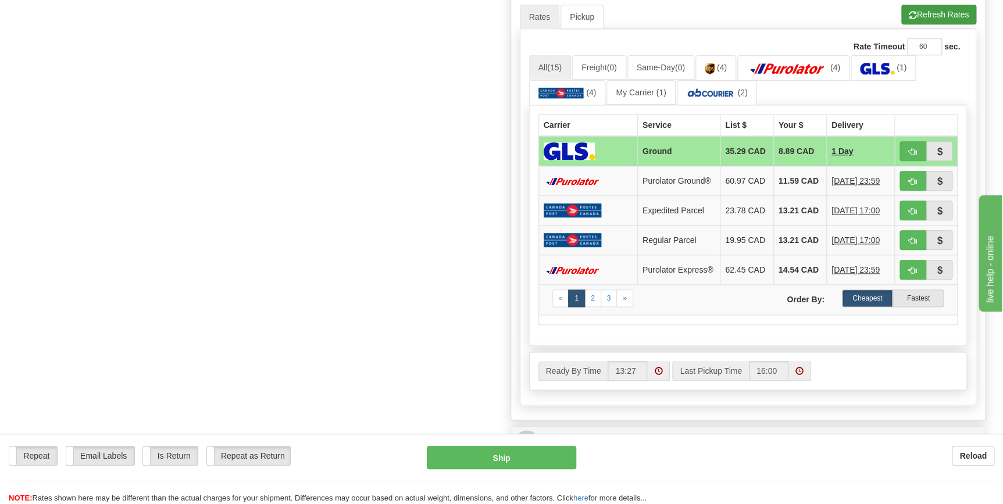
type input "que"
click at [922, 15] on button "Refresh Rates" at bounding box center [939, 15] width 75 height 20
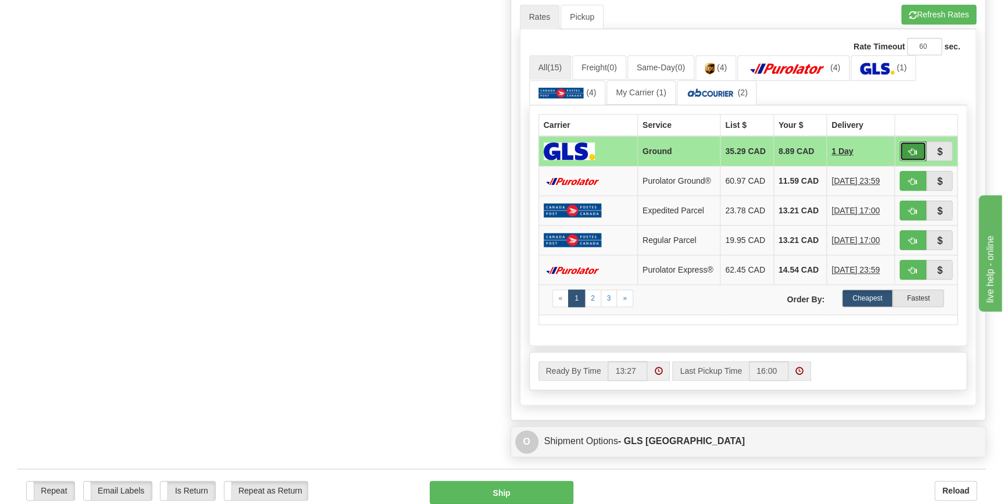
click at [907, 145] on button "button" at bounding box center [913, 151] width 27 height 20
type input "1"
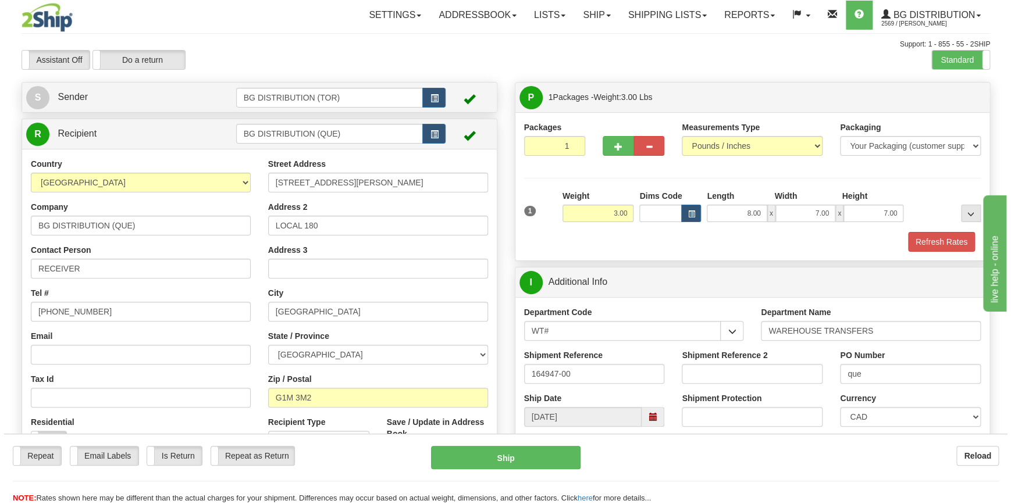
scroll to position [0, 0]
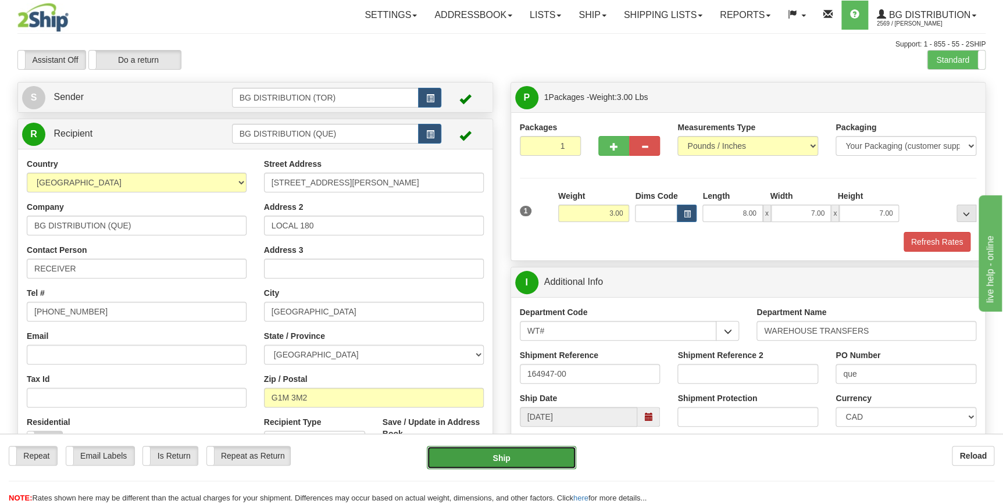
click at [543, 454] on button "Ship" at bounding box center [501, 457] width 149 height 23
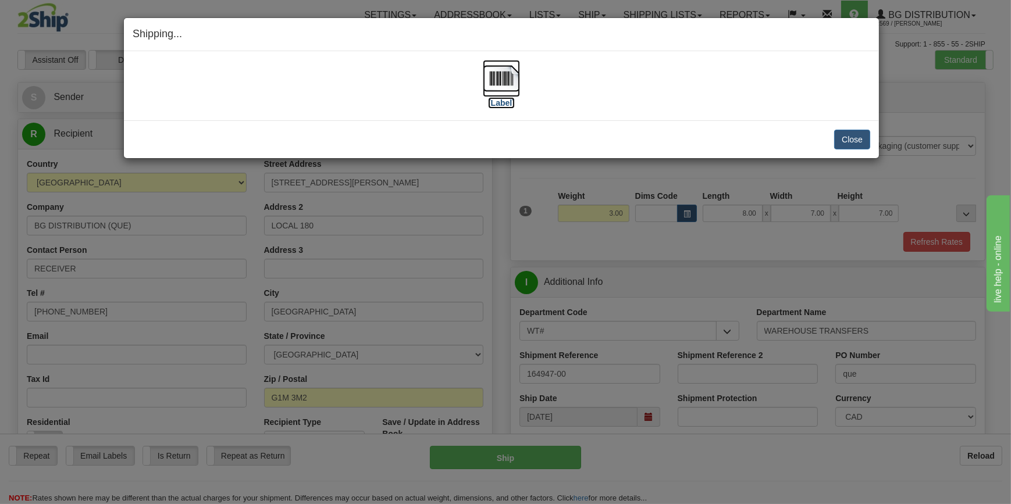
click at [506, 101] on label "[Label]" at bounding box center [501, 103] width 27 height 12
click at [861, 136] on button "Close" at bounding box center [852, 140] width 36 height 20
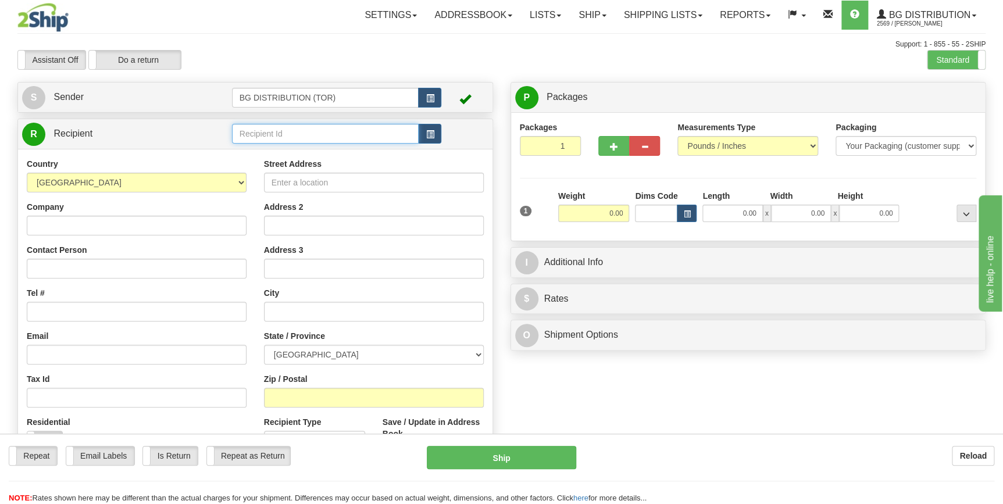
click at [305, 135] on input "text" at bounding box center [325, 134] width 187 height 20
click at [294, 153] on div "BG DISTRIBUTION (MON)" at bounding box center [323, 152] width 176 height 13
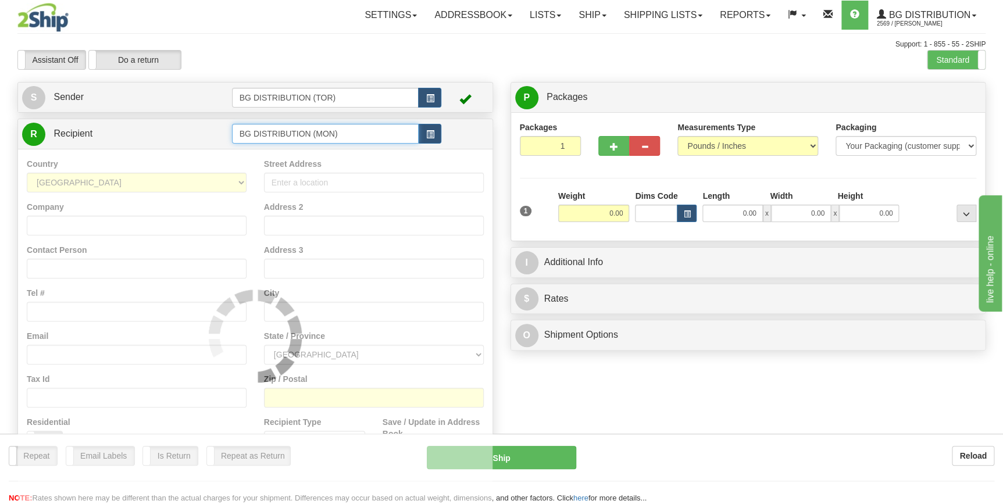
type input "BG DISTRIBUTION (MON)"
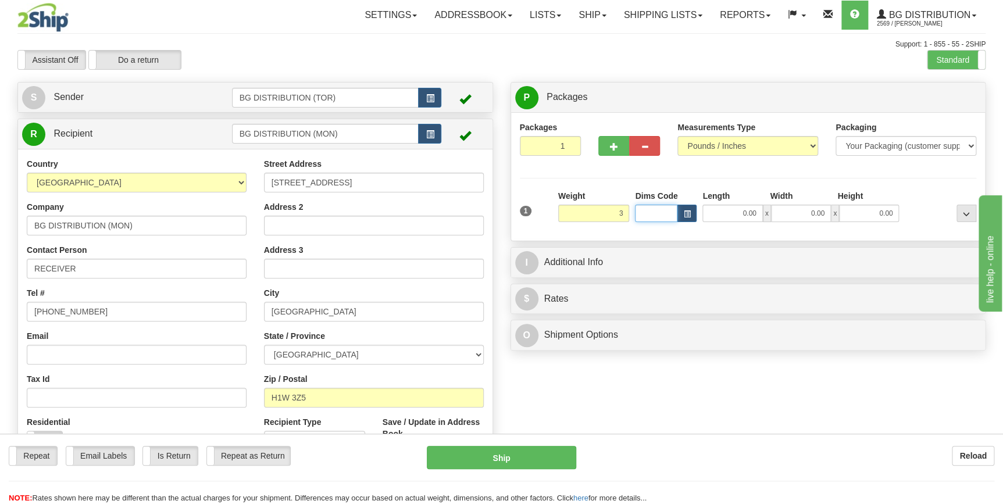
type input "3.00"
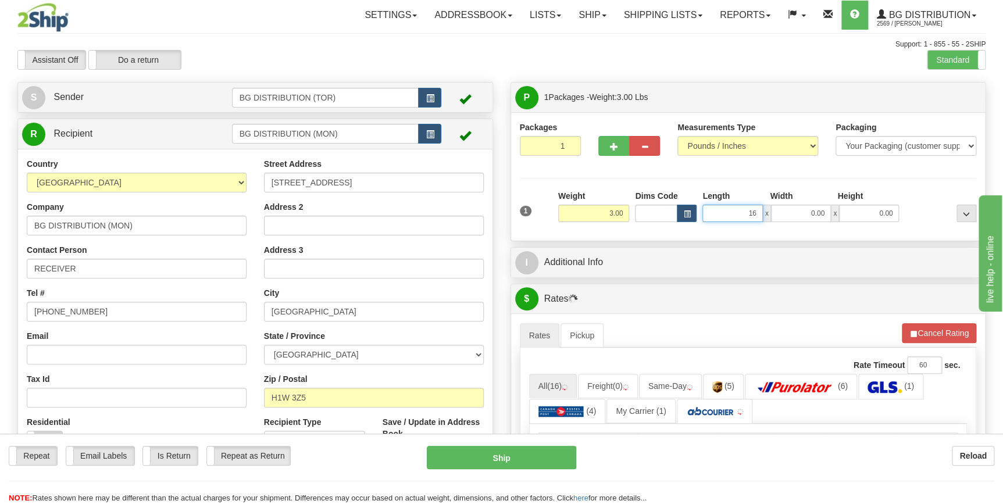
type input "16.00"
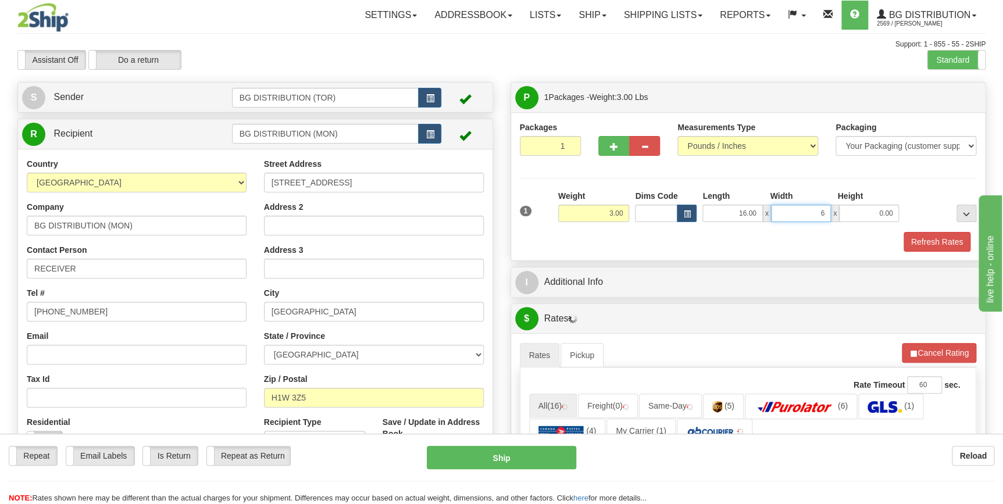
type input "6.00"
click at [619, 150] on button "button" at bounding box center [614, 146] width 31 height 20
type input "2"
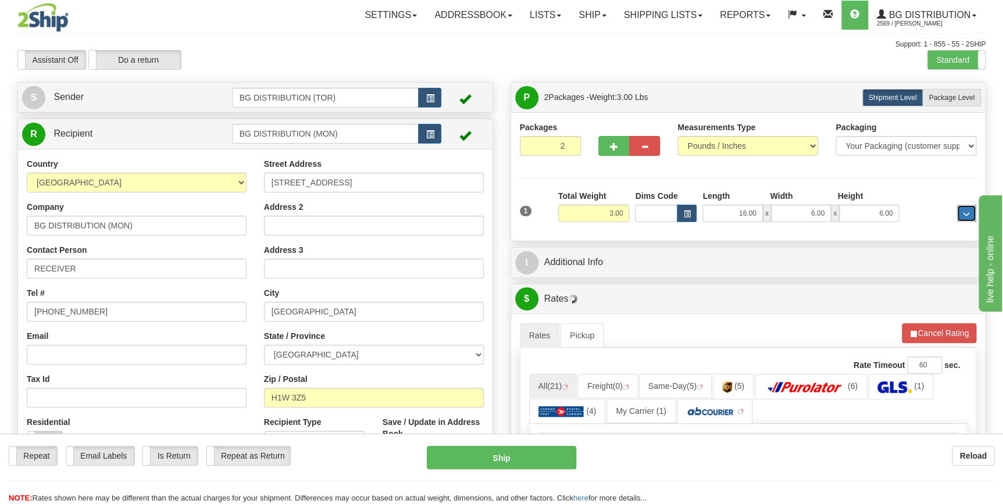
click at [963, 215] on span "..." at bounding box center [966, 214] width 7 height 6
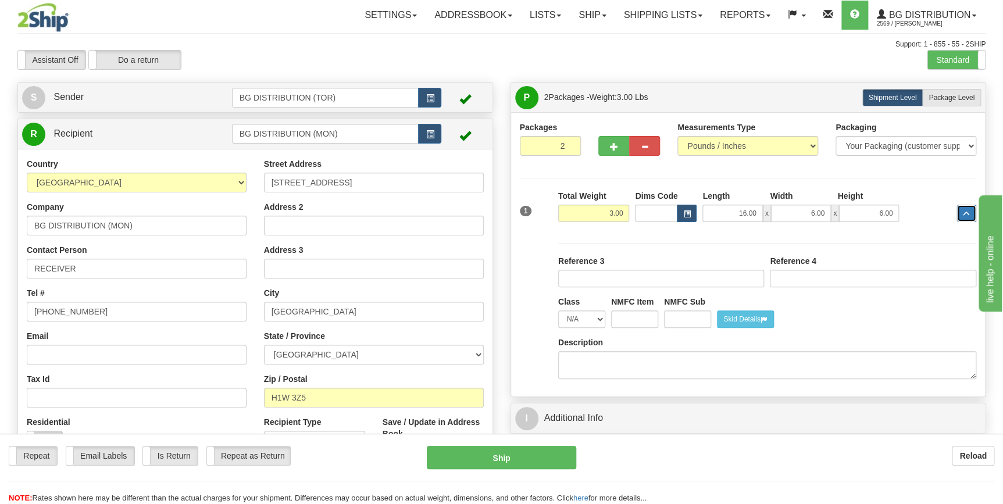
click at [963, 215] on span "..." at bounding box center [966, 214] width 7 height 6
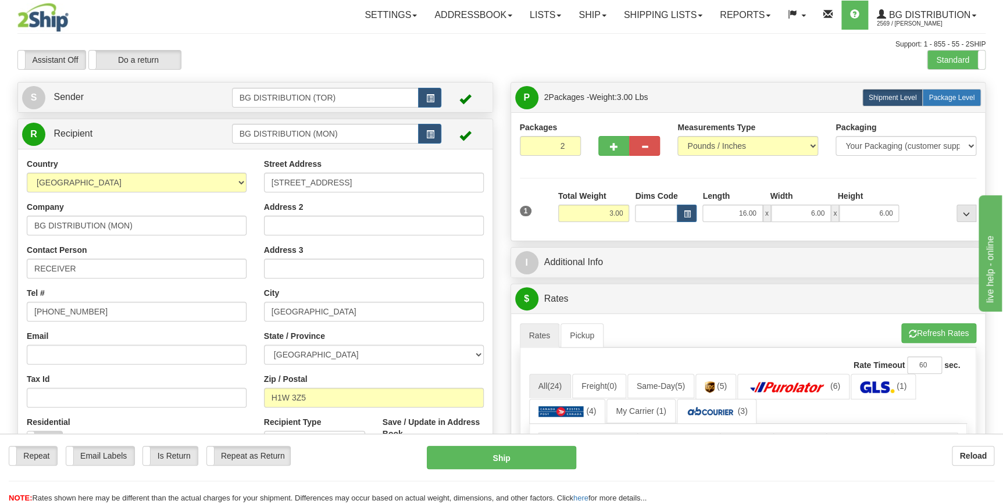
click at [959, 98] on span "Package Level" at bounding box center [952, 98] width 46 height 8
radio input "true"
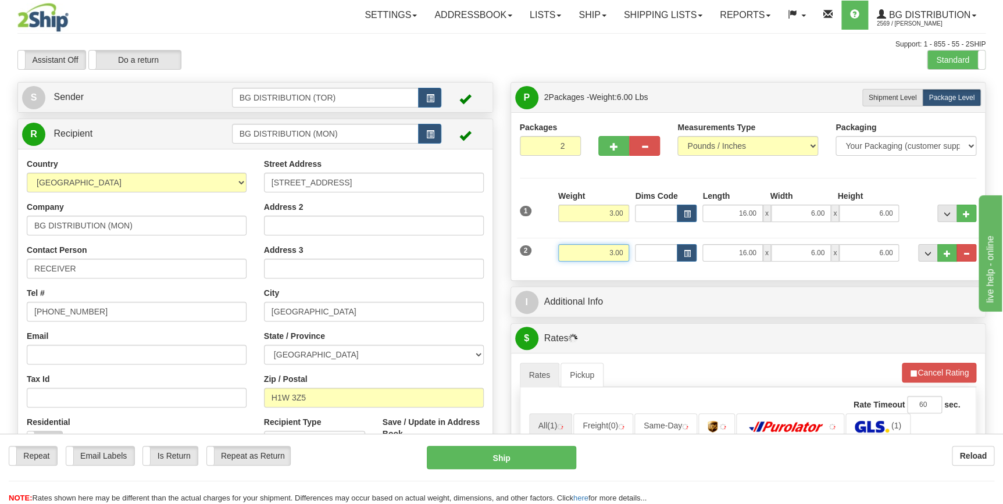
click at [592, 252] on input "3.00" at bounding box center [594, 252] width 72 height 17
type input "30.00"
type input "35.00"
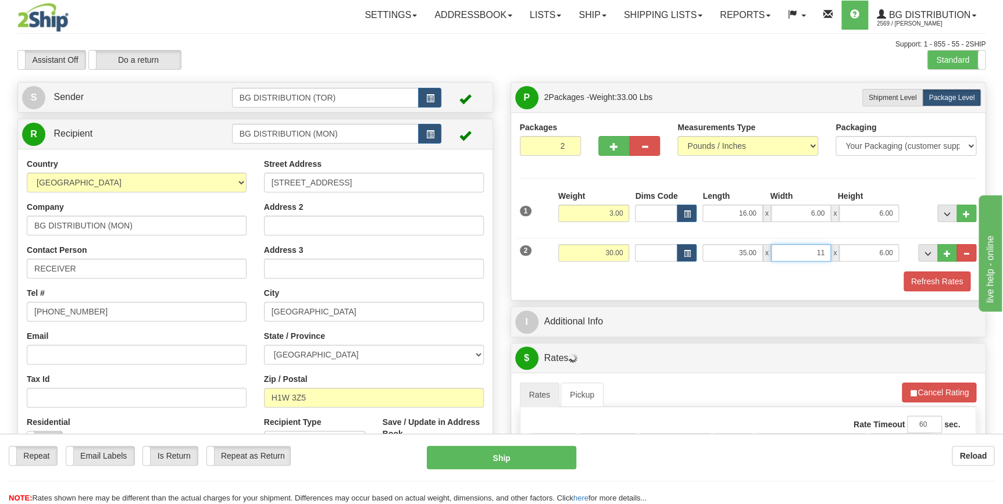
type input "11.00"
click at [952, 251] on button "..." at bounding box center [948, 252] width 20 height 17
type input "3"
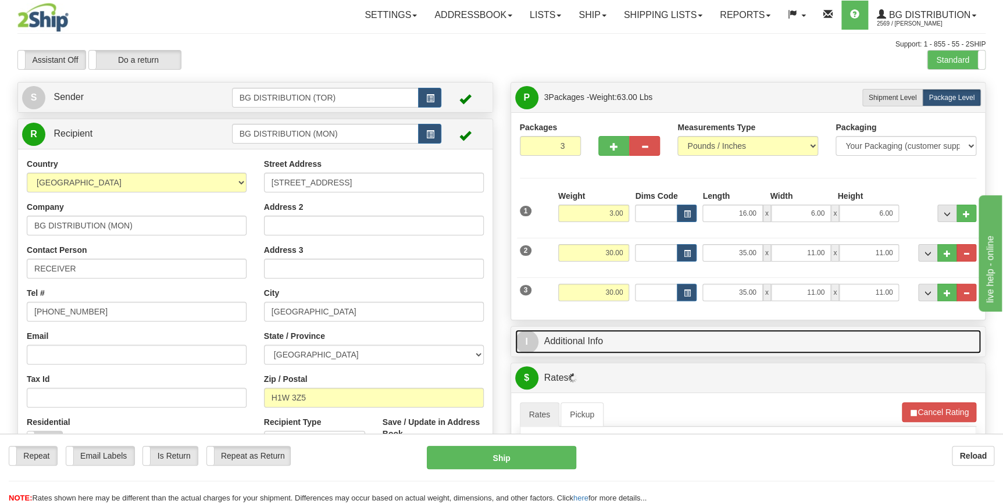
click at [799, 346] on link "I Additional Info" at bounding box center [748, 342] width 467 height 24
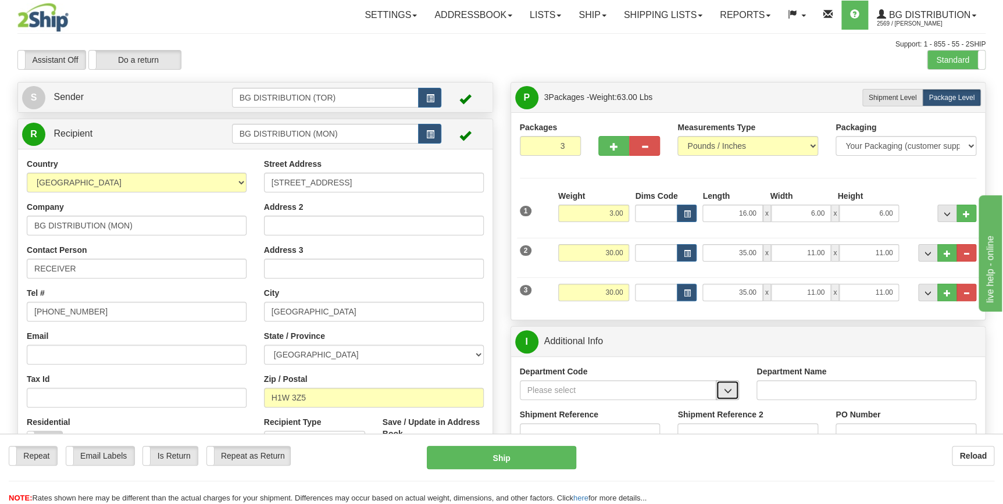
click at [720, 391] on button "button" at bounding box center [727, 390] width 23 height 20
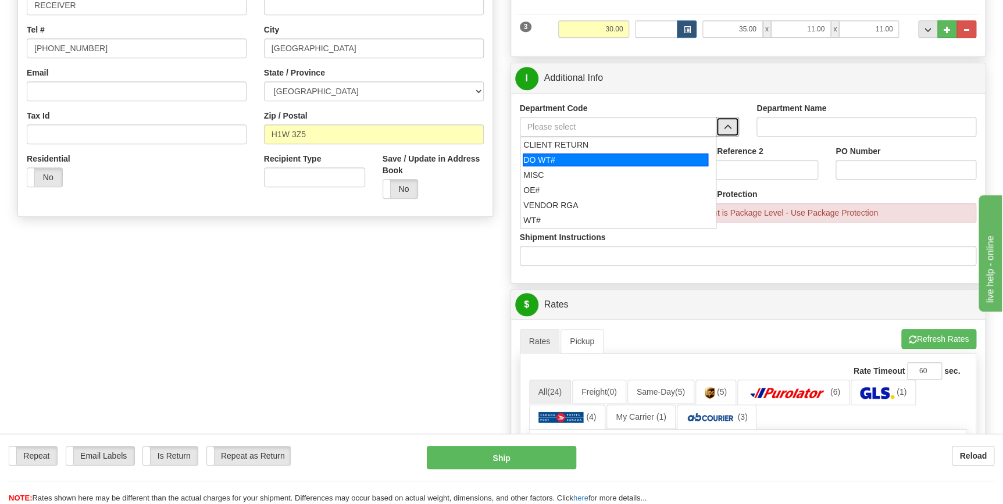
scroll to position [264, 0]
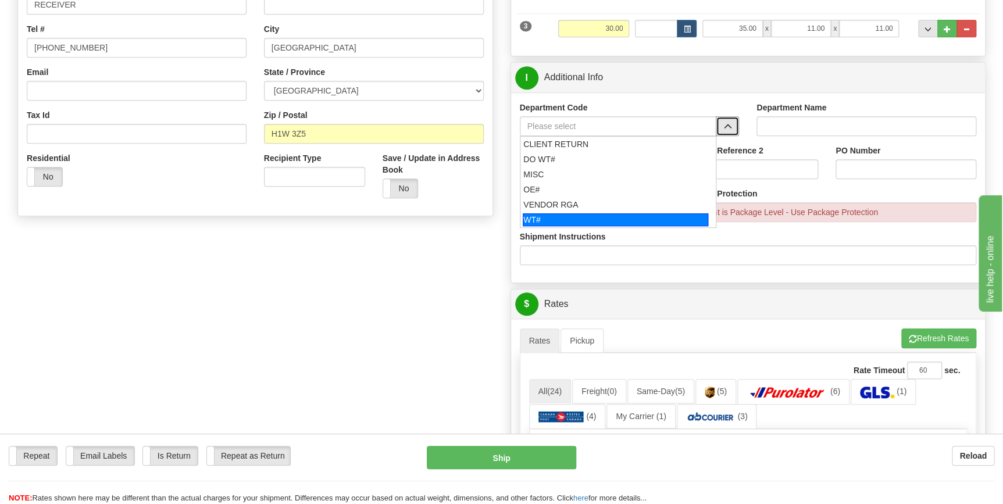
click at [569, 217] on div "WT#" at bounding box center [616, 219] width 186 height 13
type input "WT#"
type input "WAREHOUSE TRANSFERS"
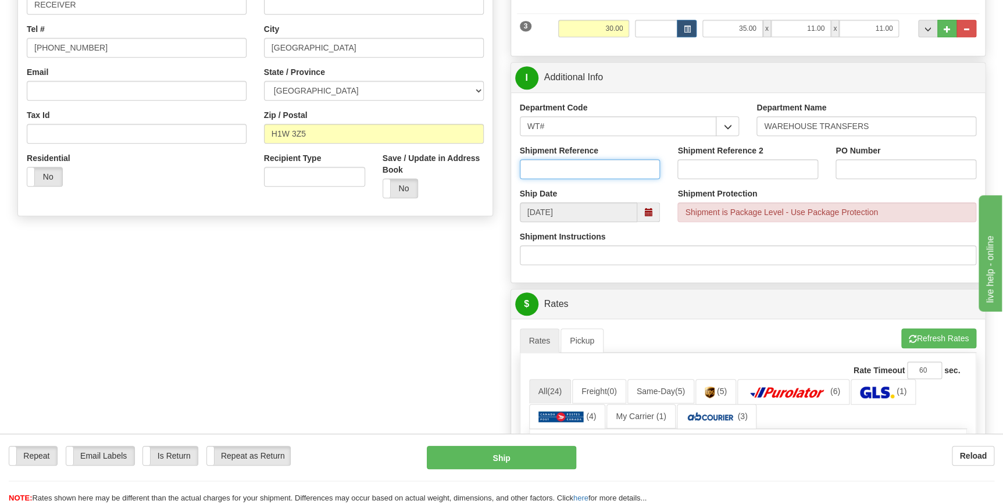
click at [556, 162] on input "Shipment Reference" at bounding box center [590, 169] width 141 height 20
type input "159339-01"
type input "MTL"
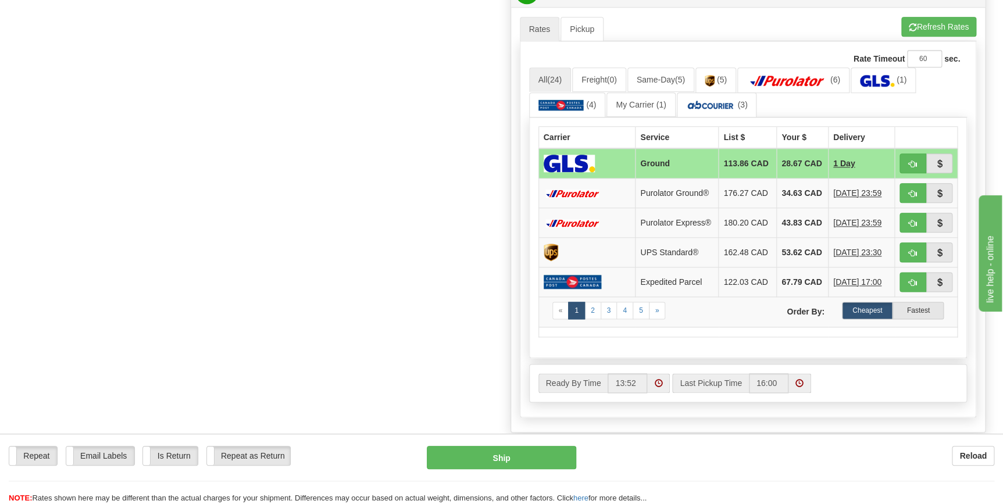
scroll to position [582, 0]
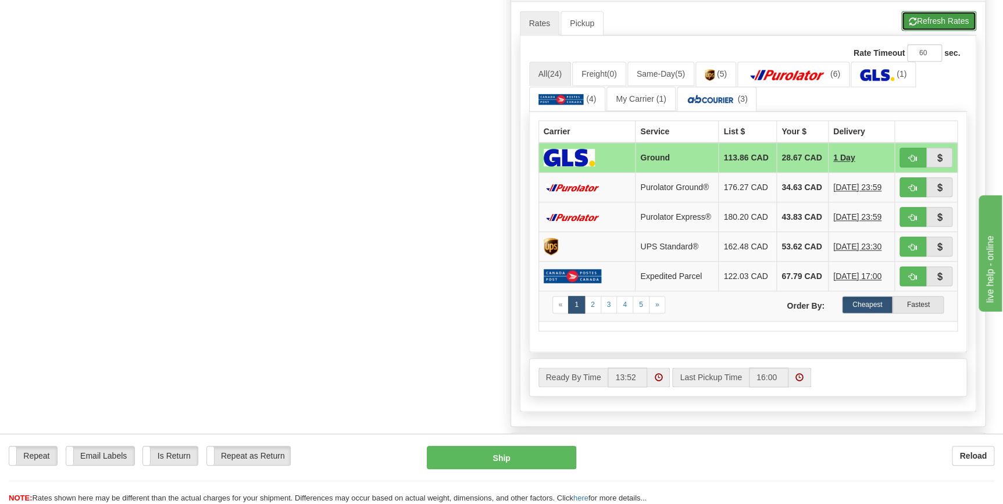
click at [925, 21] on button "Refresh Rates" at bounding box center [939, 21] width 75 height 20
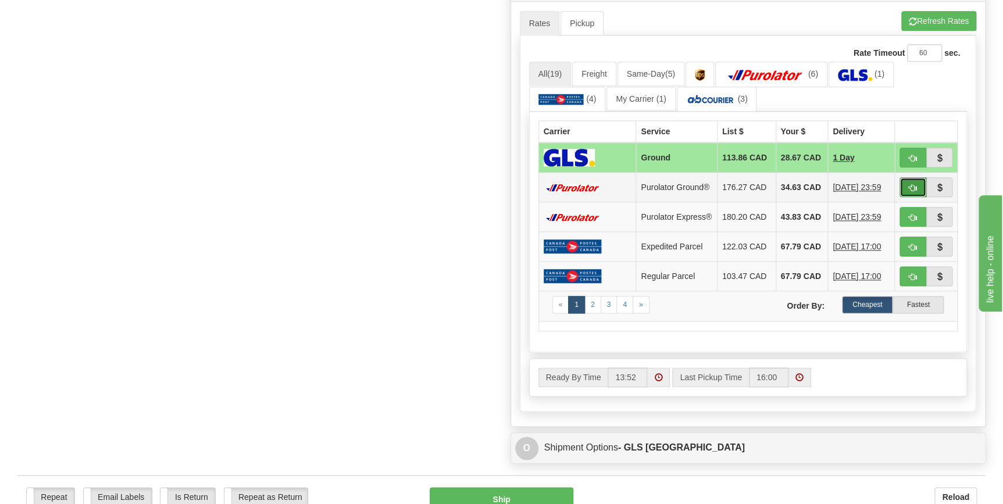
click at [906, 195] on button "button" at bounding box center [913, 187] width 27 height 20
type input "260"
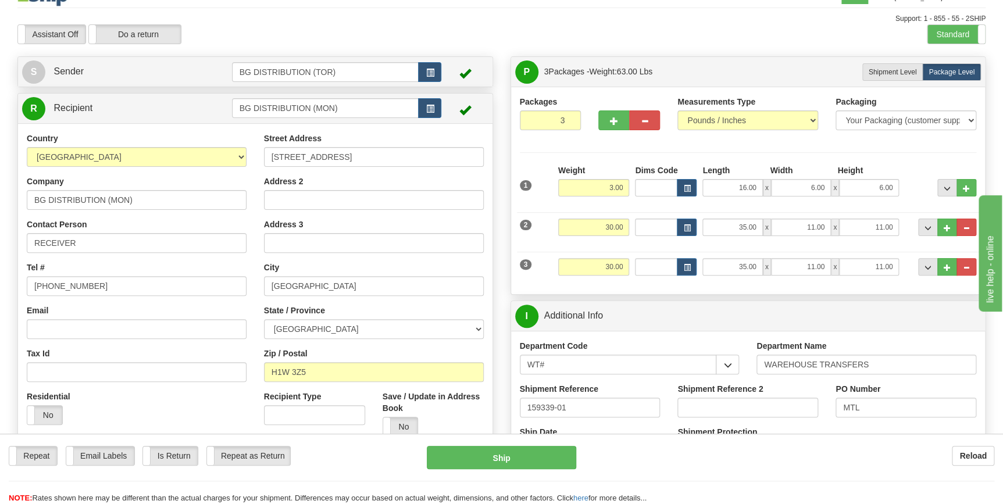
scroll to position [15, 0]
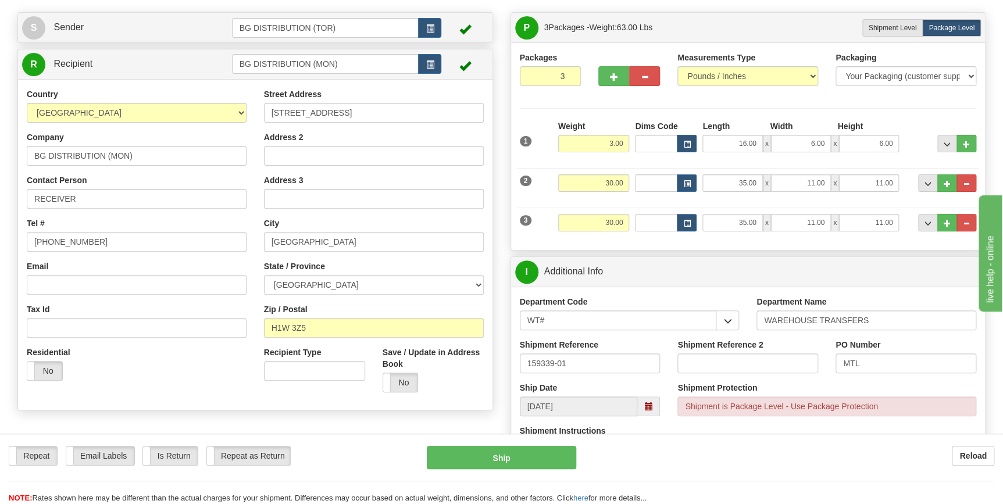
drag, startPoint x: 543, startPoint y: 279, endPoint x: 458, endPoint y: 279, distance: 85.5
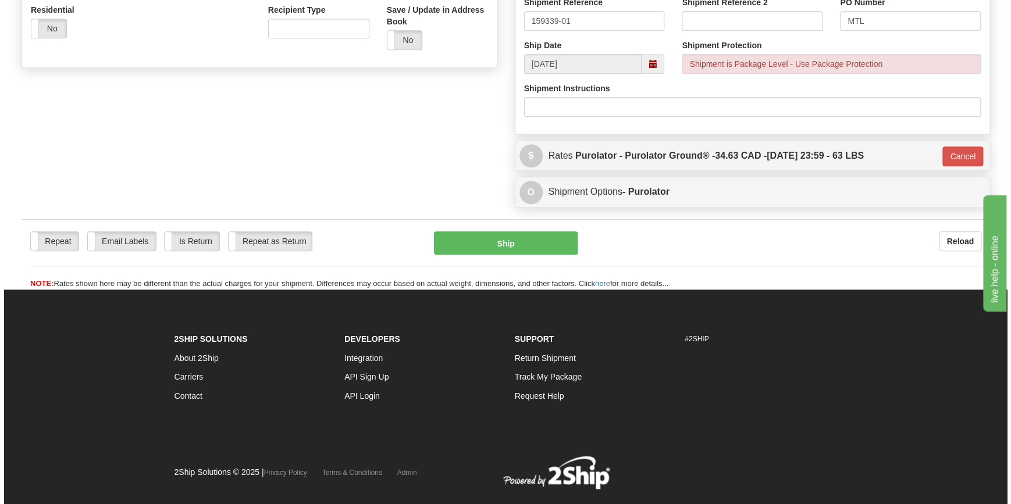
scroll to position [423, 0]
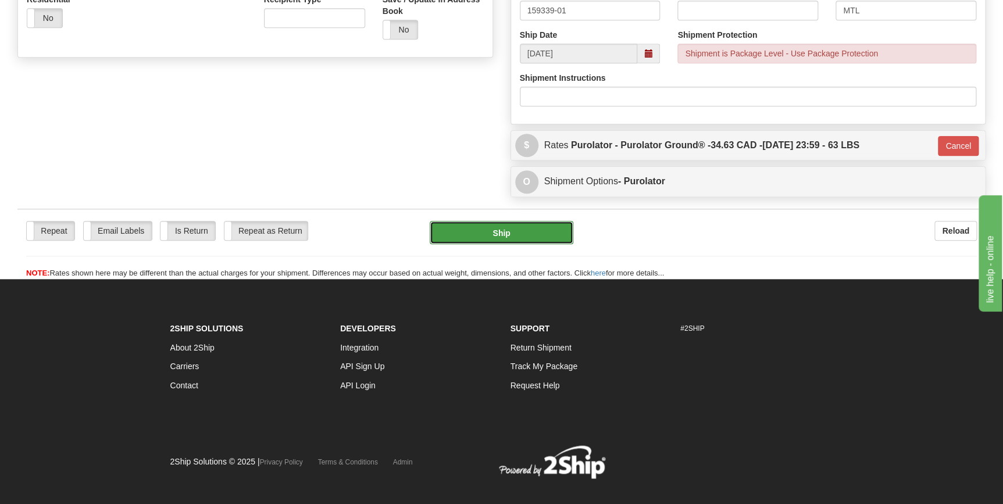
click at [543, 238] on button "Ship" at bounding box center [502, 232] width 144 height 23
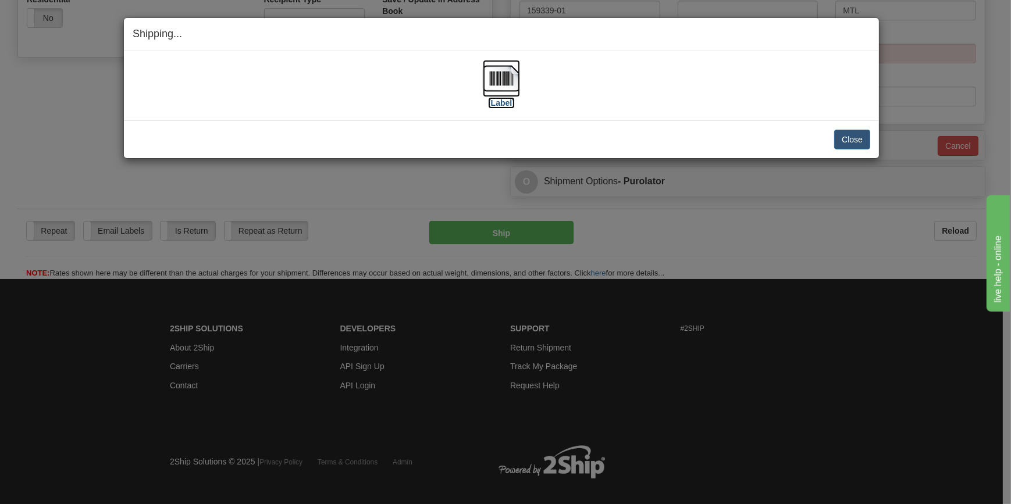
click at [494, 98] on label "[Label]" at bounding box center [501, 103] width 27 height 12
